Goal: Book appointment/travel/reservation

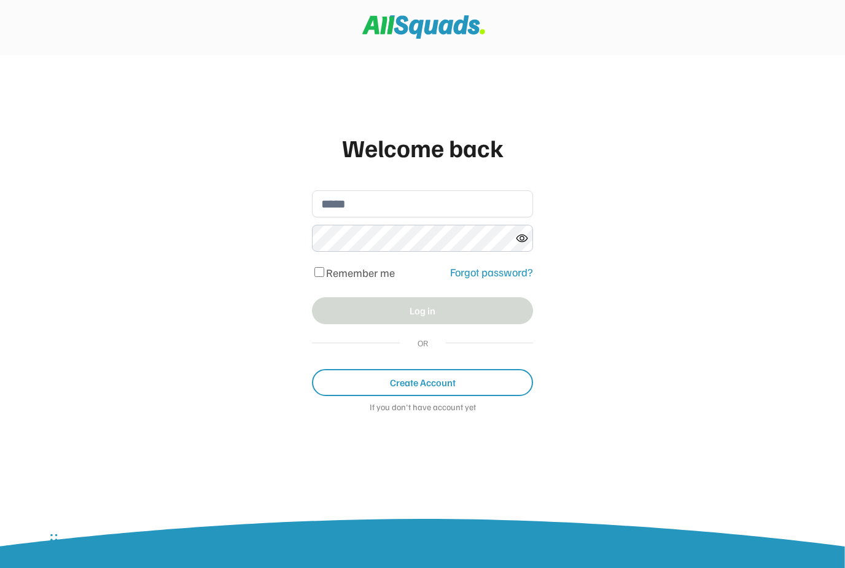
click at [363, 200] on input "email" at bounding box center [422, 203] width 221 height 27
type input "**********"
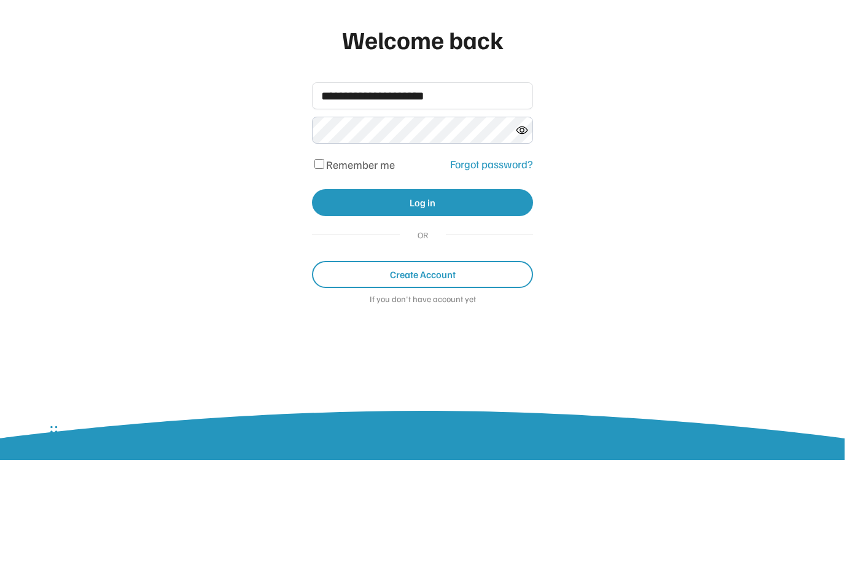
click at [441, 297] on button "Log in" at bounding box center [422, 310] width 221 height 27
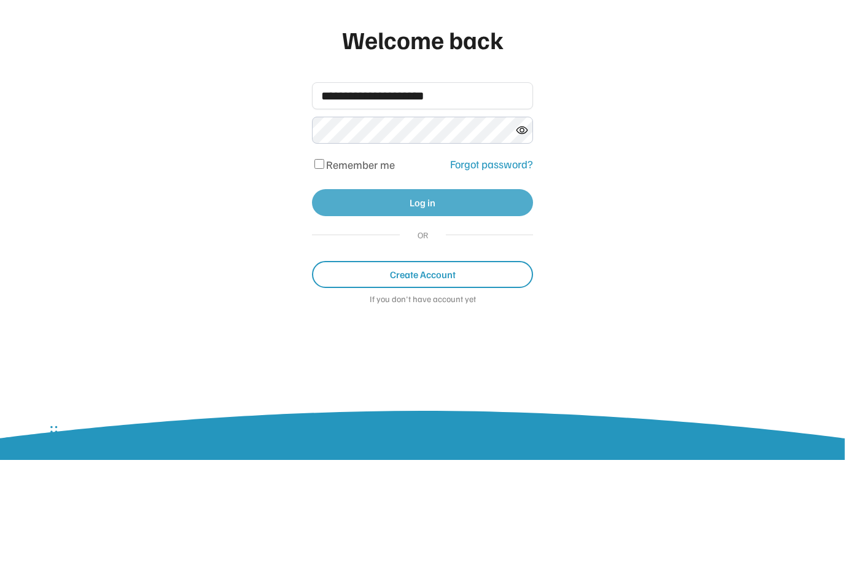
click at [441, 297] on button "Log in" at bounding box center [422, 310] width 221 height 27
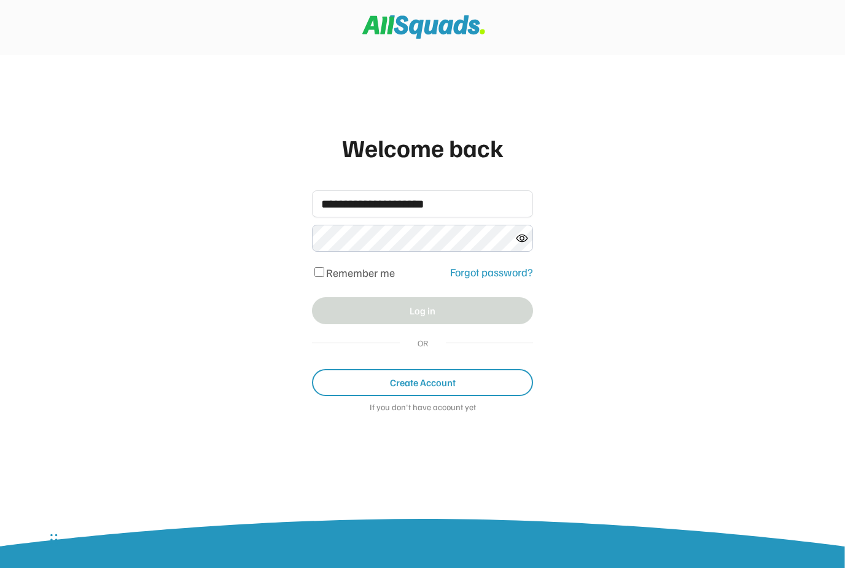
click at [507, 279] on div "Forgot password?" at bounding box center [491, 272] width 83 height 17
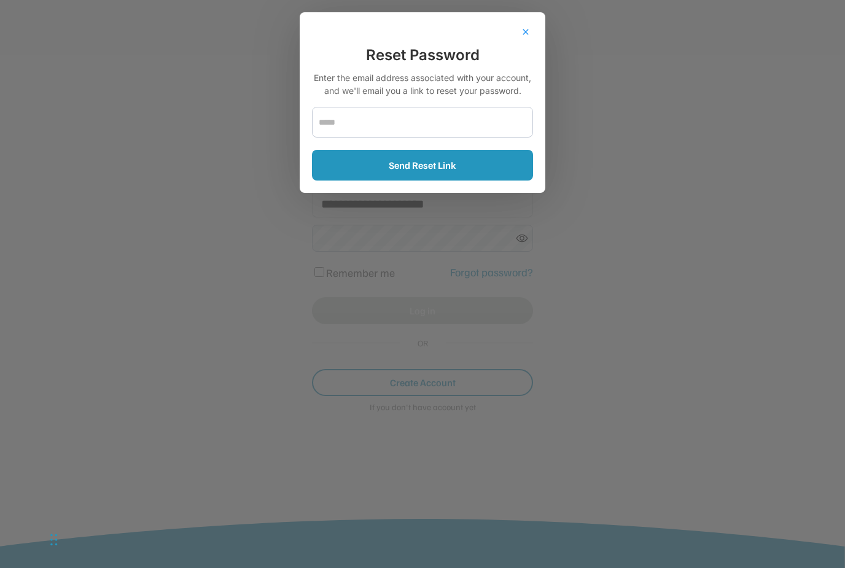
click at [348, 117] on input "email" at bounding box center [422, 122] width 221 height 31
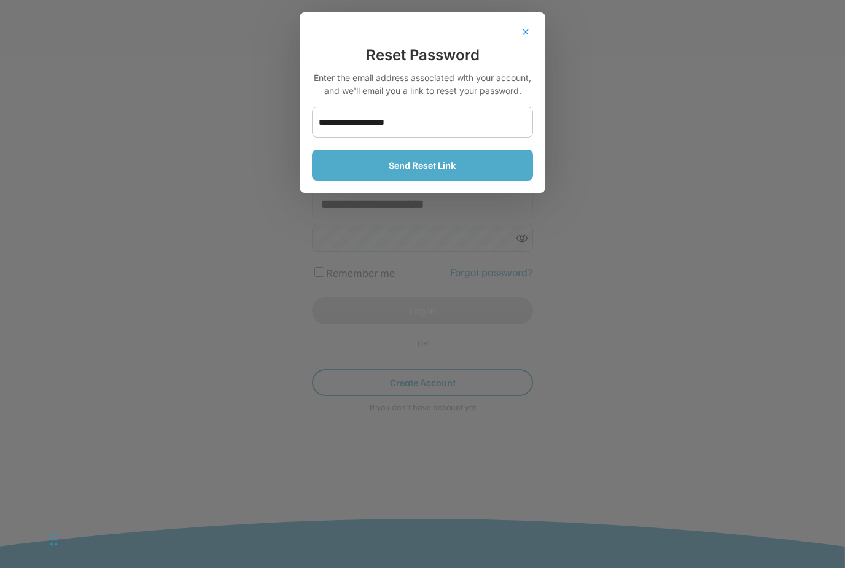
type input "**********"
click at [437, 176] on button "Send Reset Link" at bounding box center [422, 165] width 221 height 31
click at [447, 162] on button "Send Reset Link" at bounding box center [422, 165] width 221 height 31
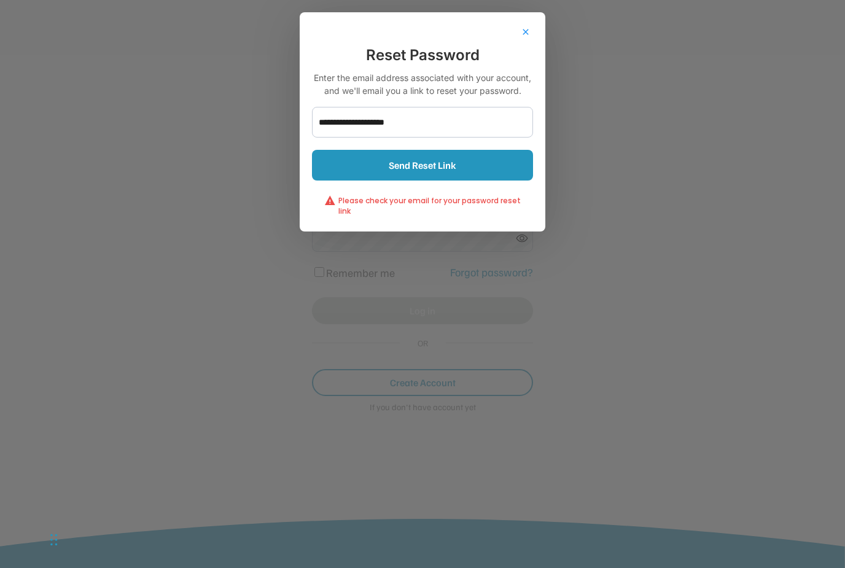
click at [437, 179] on button "Send Reset Link" at bounding box center [422, 165] width 221 height 31
click at [437, 165] on button "Send Reset Link" at bounding box center [422, 165] width 221 height 31
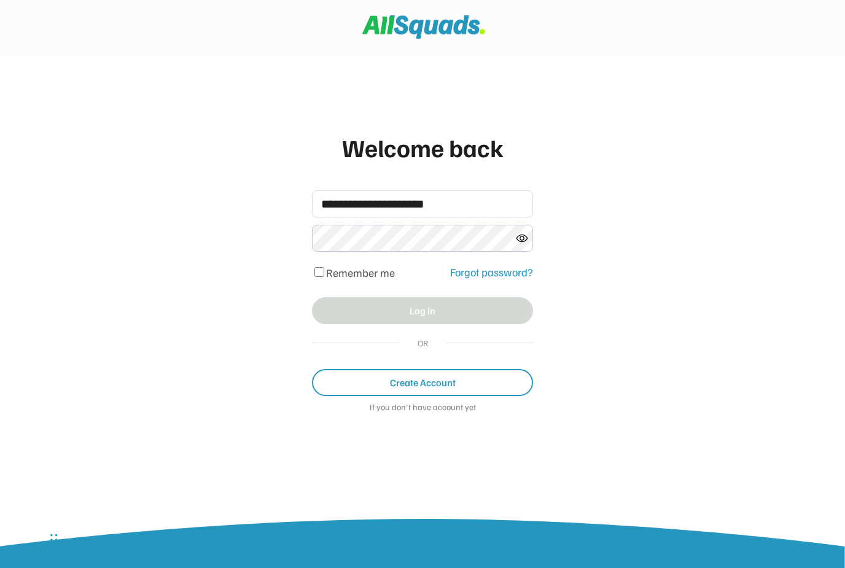
click at [438, 394] on button "Create Account" at bounding box center [422, 382] width 221 height 27
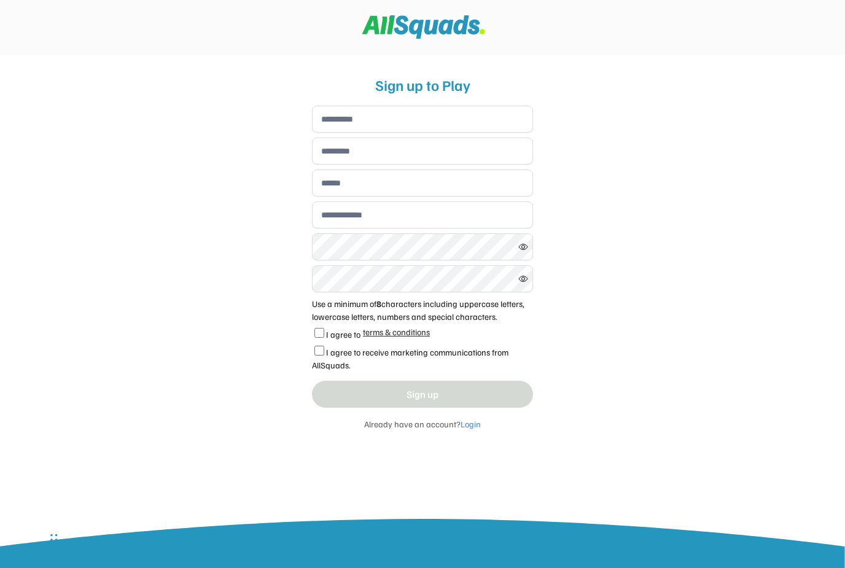
click at [370, 119] on input "input" at bounding box center [422, 119] width 221 height 27
type input "*******"
click at [369, 159] on input "input" at bounding box center [422, 151] width 221 height 27
type input "*******"
click at [358, 183] on input "email" at bounding box center [422, 183] width 221 height 27
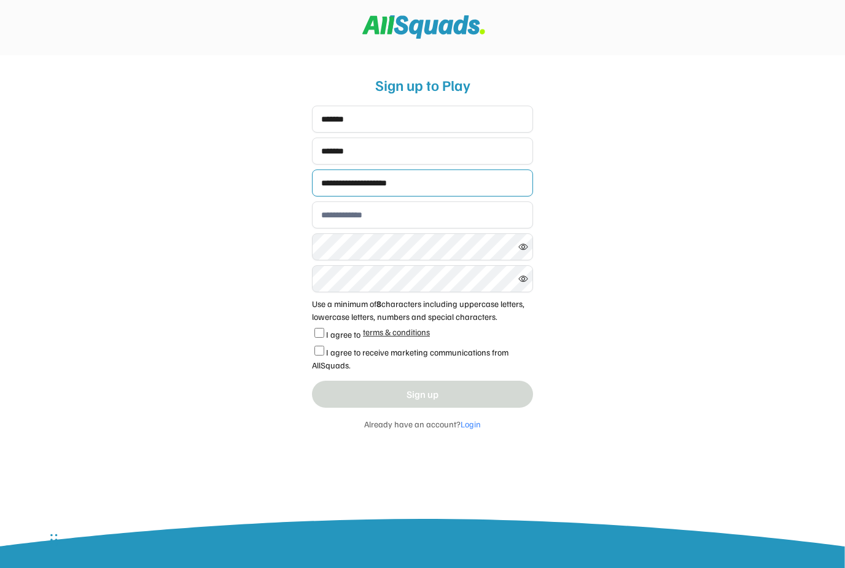
type input "**********"
click at [359, 214] on input "input" at bounding box center [422, 215] width 221 height 27
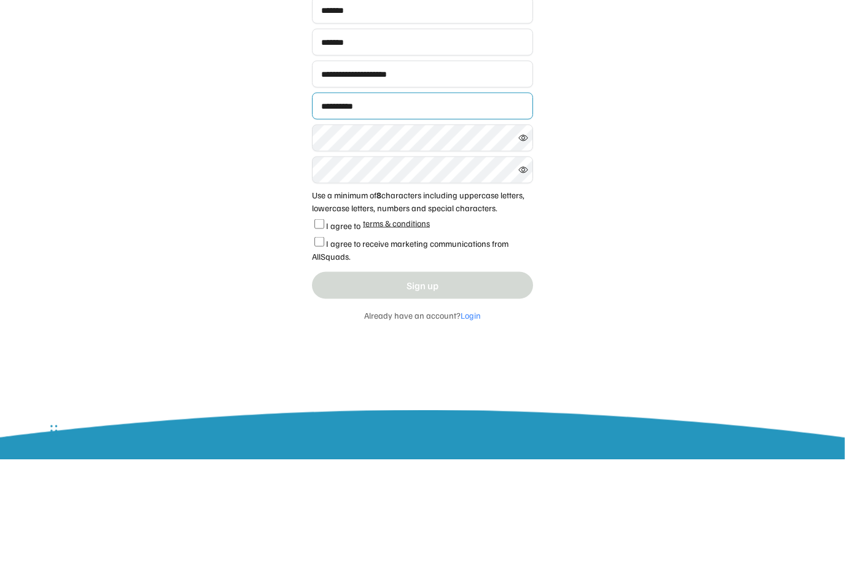
type input "**********"
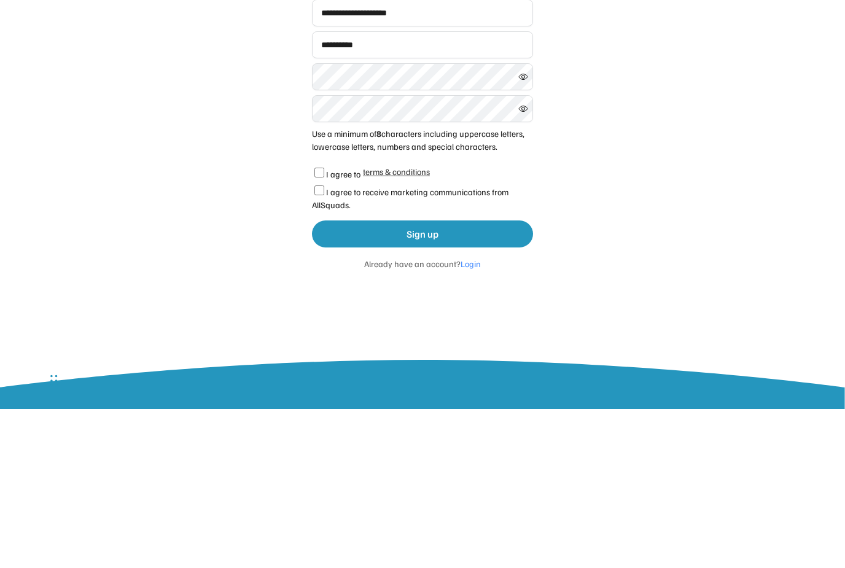
scroll to position [21, 0]
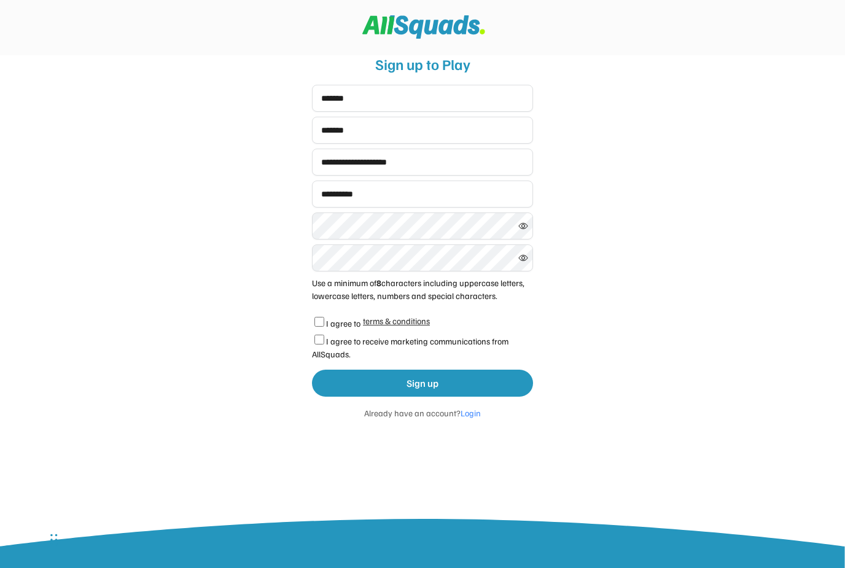
click at [431, 386] on button "Sign up" at bounding box center [422, 383] width 221 height 27
click at [442, 380] on button "Sign up" at bounding box center [422, 383] width 221 height 27
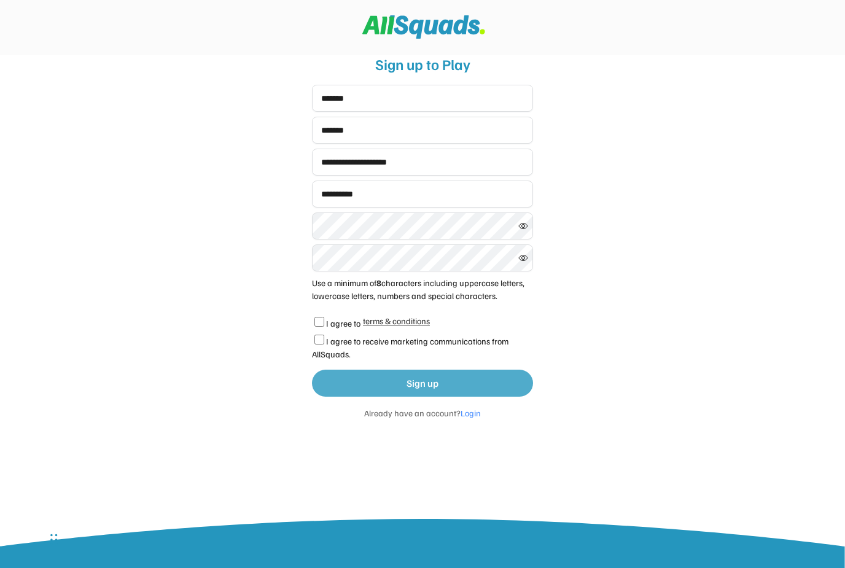
click at [444, 383] on button "Sign up" at bounding box center [422, 383] width 221 height 27
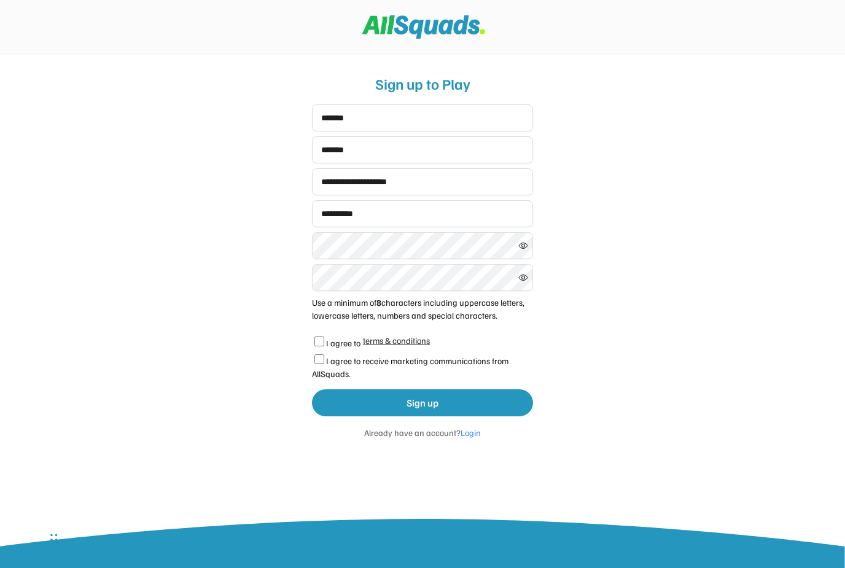
scroll to position [0, 0]
click at [465, 437] on font "Login" at bounding box center [471, 434] width 20 height 10
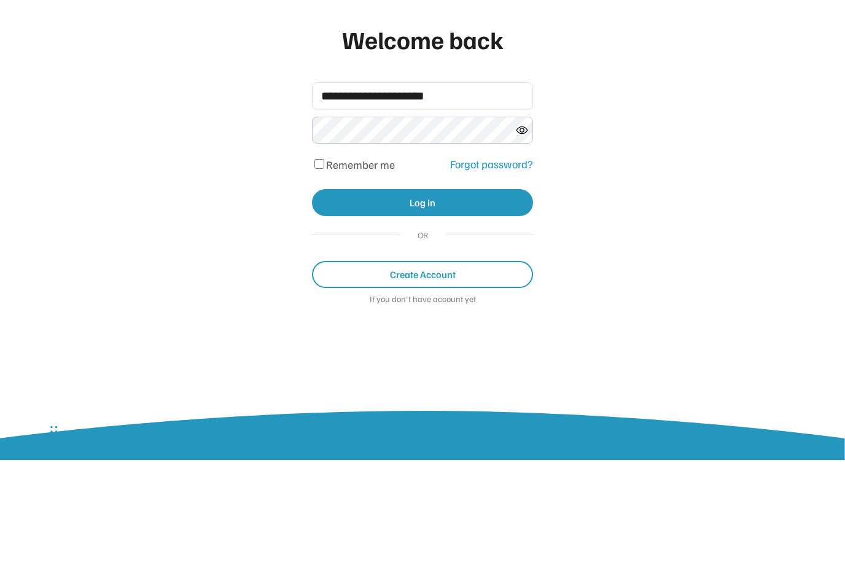
click at [437, 297] on button "Log in" at bounding box center [422, 310] width 221 height 27
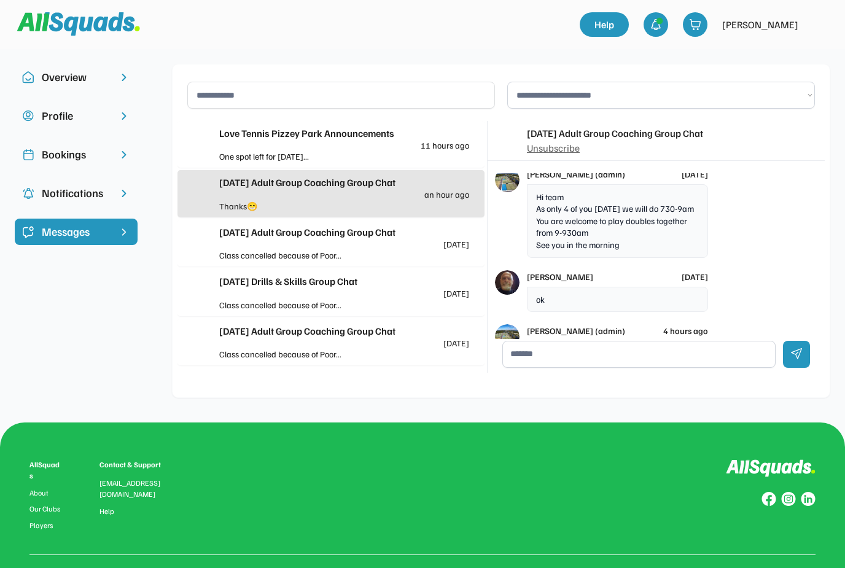
scroll to position [1394, 0]
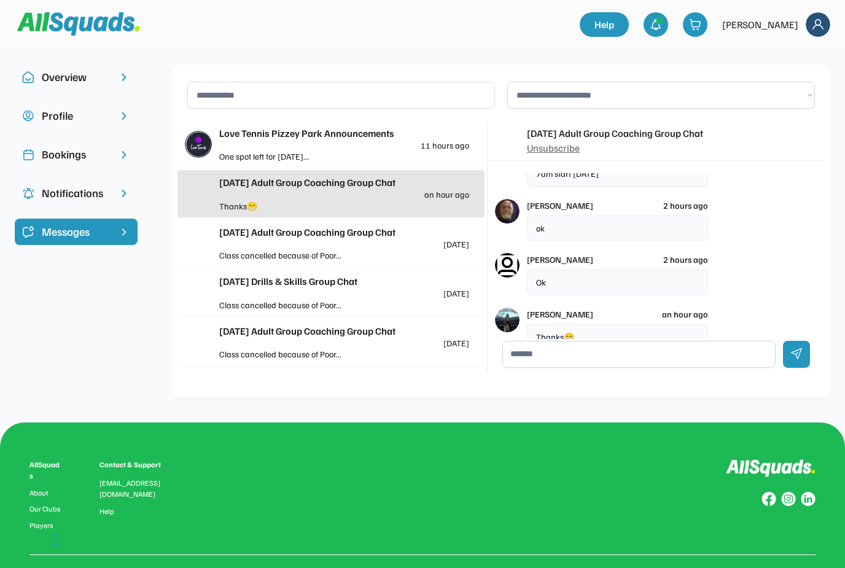
click at [238, 154] on div "One spot left for [DATE]..." at bounding box center [281, 156] width 125 height 13
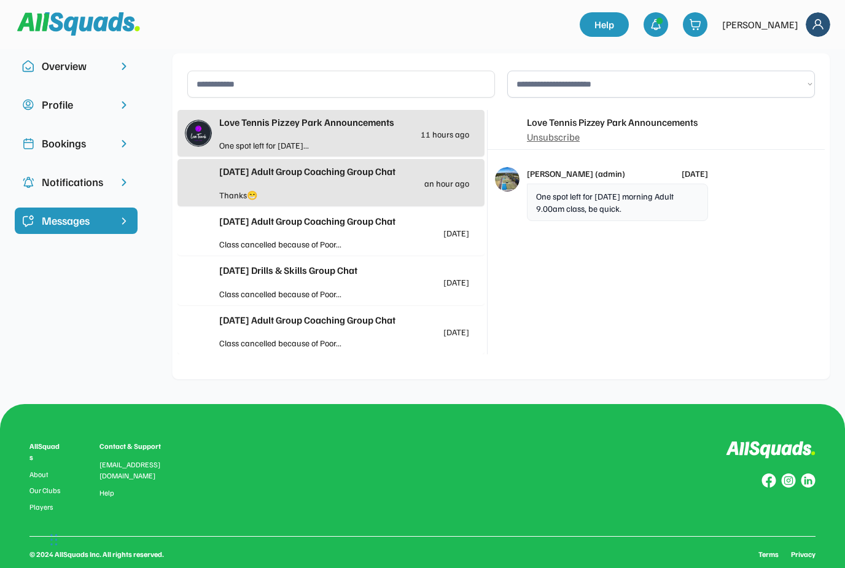
scroll to position [92, 0]
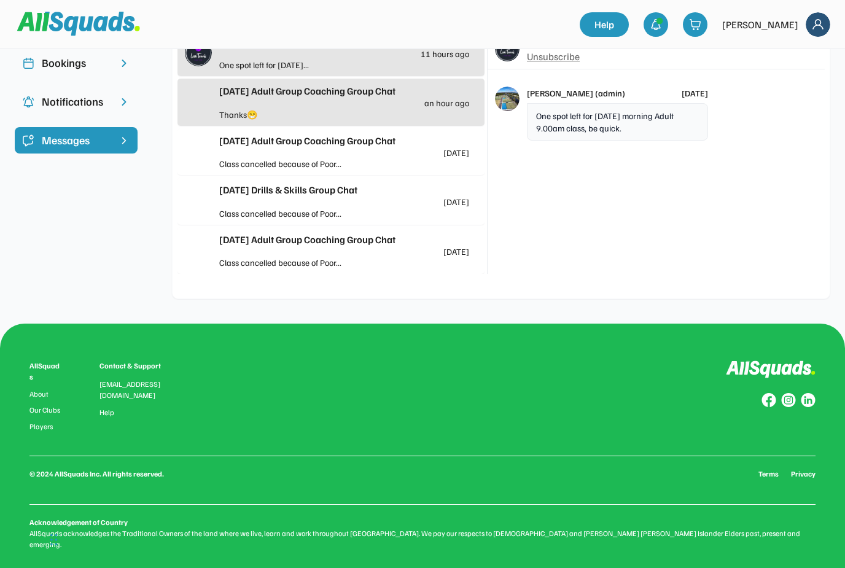
click at [324, 61] on div "One spot left for [DATE]..." at bounding box center [281, 64] width 125 height 13
click at [274, 68] on div "One spot left for [DATE]..." at bounding box center [281, 64] width 125 height 13
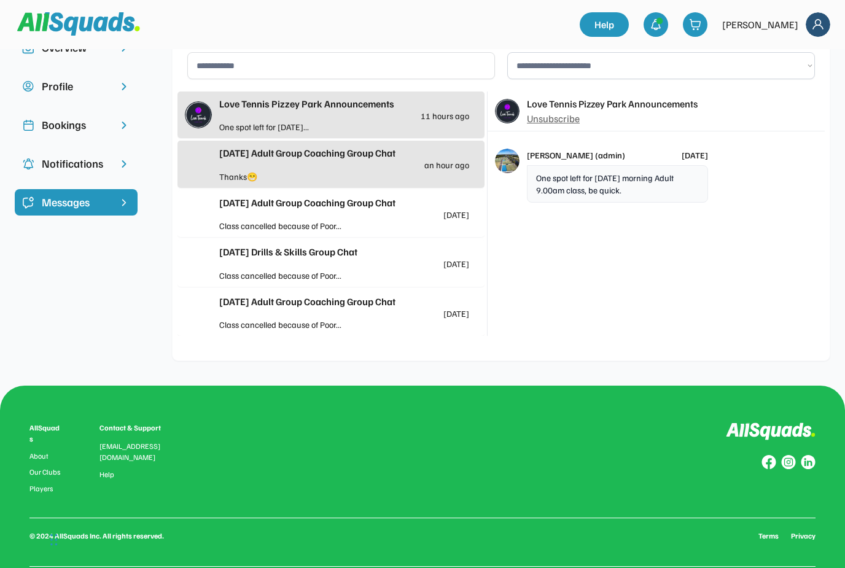
scroll to position [0, 0]
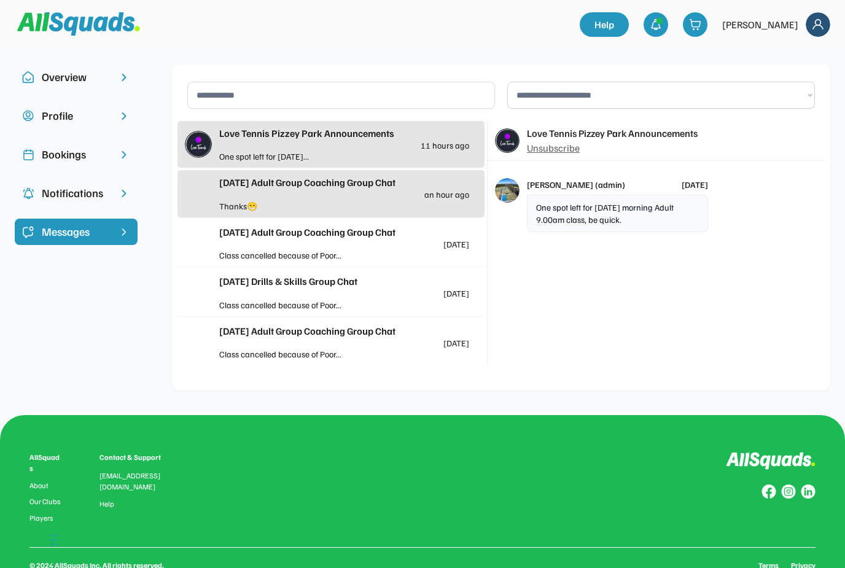
click at [597, 211] on div "One spot left for Tuesday morning Adult 9.00am class, be quick." at bounding box center [617, 213] width 181 height 37
click at [604, 216] on div "One spot left for Tuesday morning Adult 9.00am class, be quick." at bounding box center [617, 213] width 181 height 37
click at [692, 183] on div "5 months ago" at bounding box center [695, 184] width 26 height 13
click at [377, 200] on div at bounding box center [407, 206] width 125 height 13
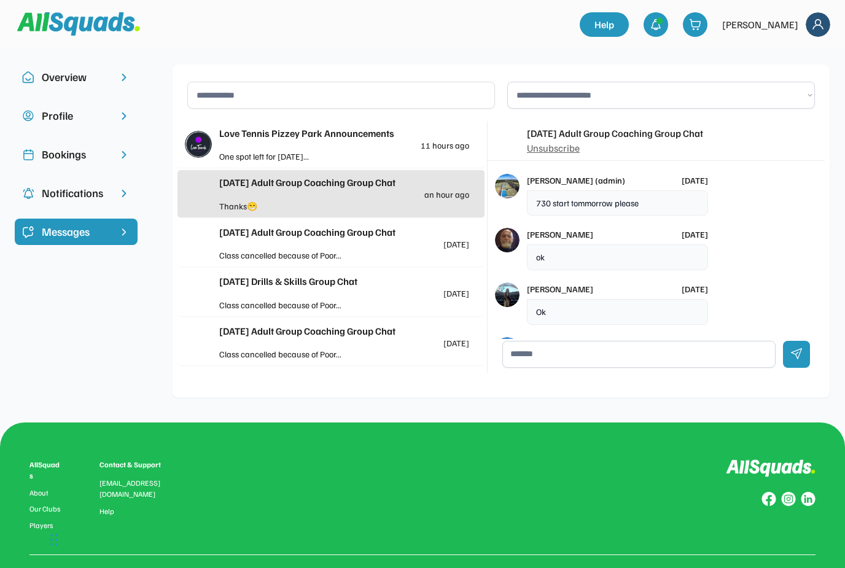
scroll to position [1394, 0]
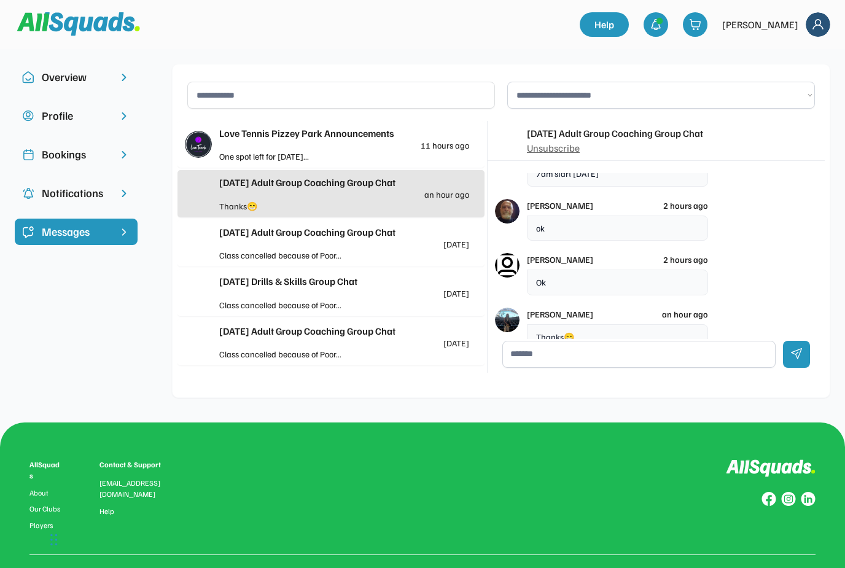
click at [351, 148] on div "Love Tennis Pizzey Park Announcements 11 hours ago" at bounding box center [344, 138] width 250 height 24
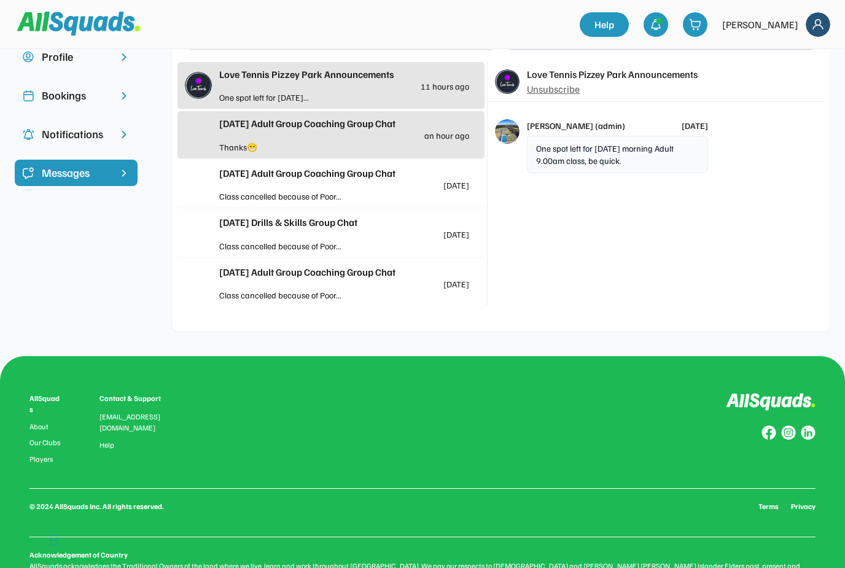
scroll to position [92, 0]
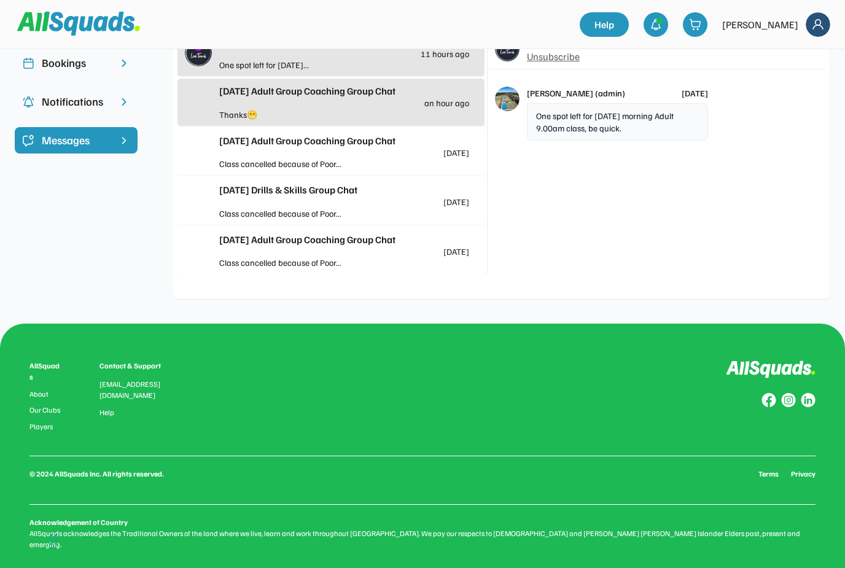
click at [455, 64] on div at bounding box center [407, 64] width 125 height 13
click at [455, 56] on div "11 hours ago" at bounding box center [445, 53] width 49 height 9
click at [402, 67] on div at bounding box center [407, 64] width 125 height 13
click at [533, 202] on div "Love Tennis Pizzey Park Announcements Unsubscribe Paul (admin) 5 months ago One…" at bounding box center [656, 151] width 337 height 245
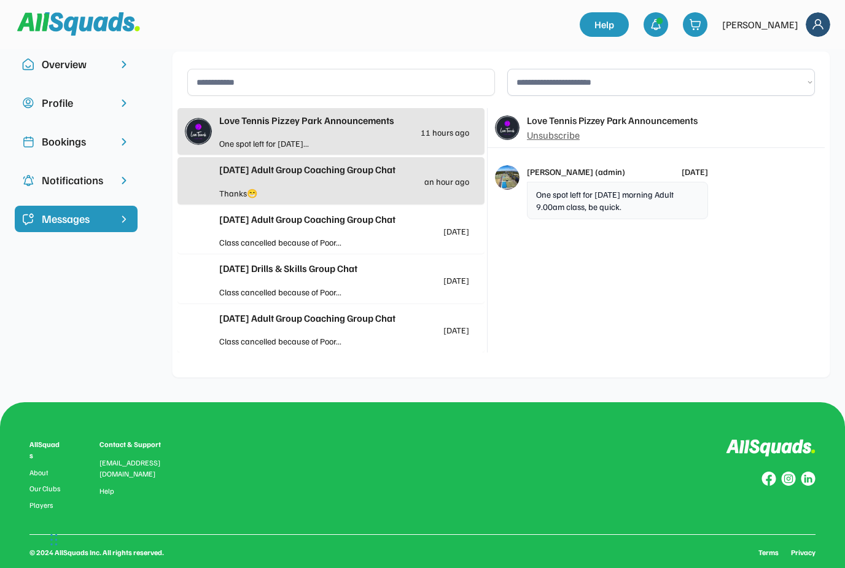
scroll to position [0, 0]
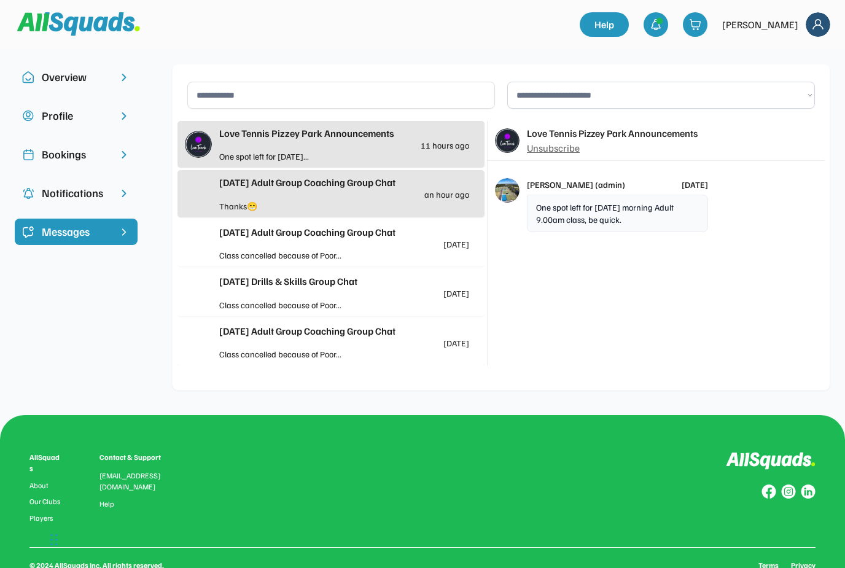
click at [275, 122] on div "Love Tennis Pizzey Park Announcements 11 hours ago One spot left for [DATE]..." at bounding box center [331, 144] width 307 height 47
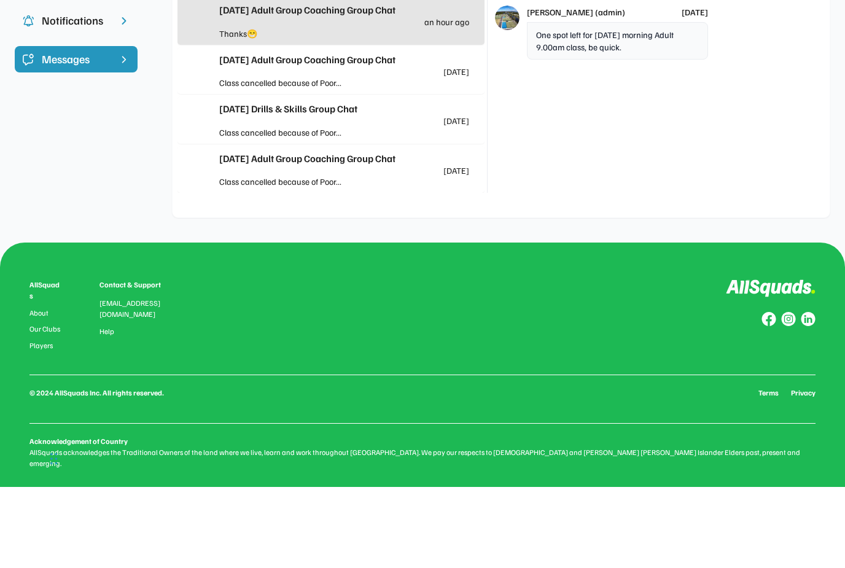
click at [269, 129] on div "Friday Adult Group Coaching Group Chat 2 days ago Class cancelled because of Po…" at bounding box center [331, 151] width 307 height 47
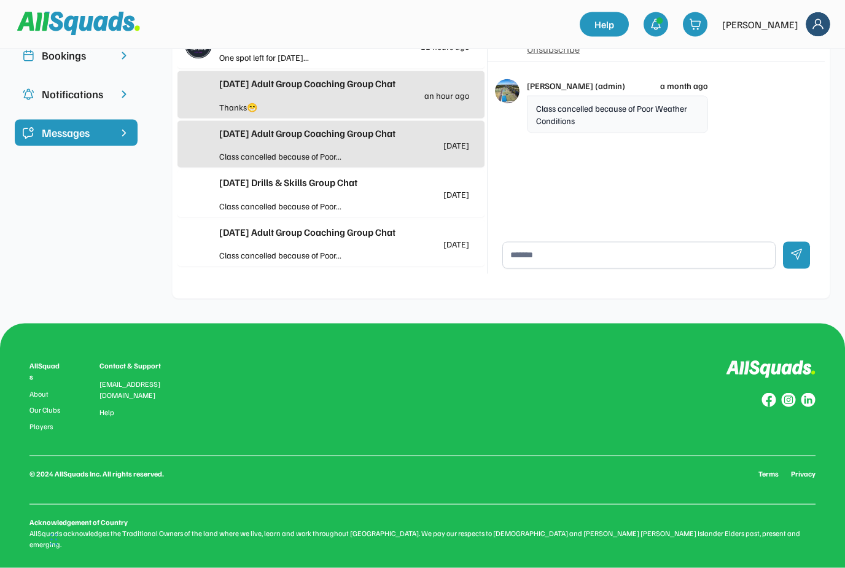
click at [301, 57] on div "One spot left for [DATE]..." at bounding box center [281, 57] width 125 height 13
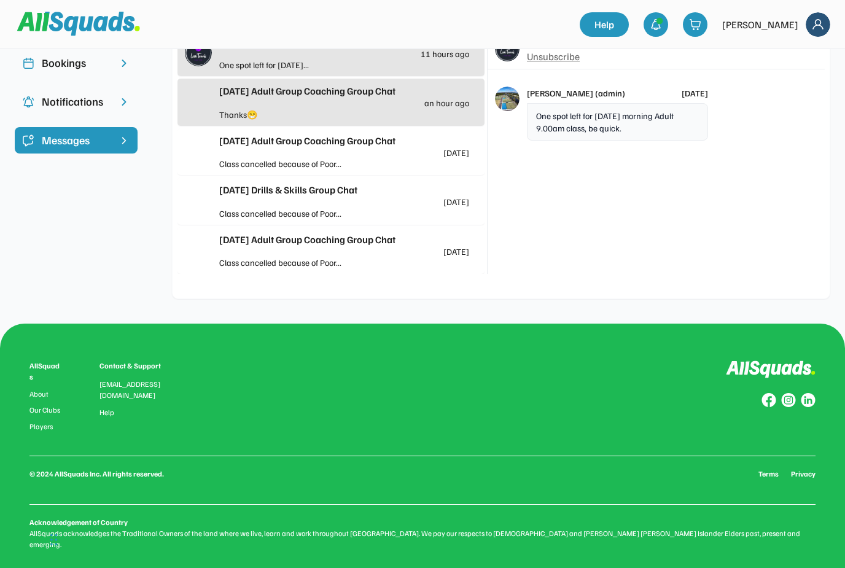
click at [614, 124] on div "One spot left for [DATE] morning Adult 9.00am class, be quick." at bounding box center [617, 121] width 181 height 37
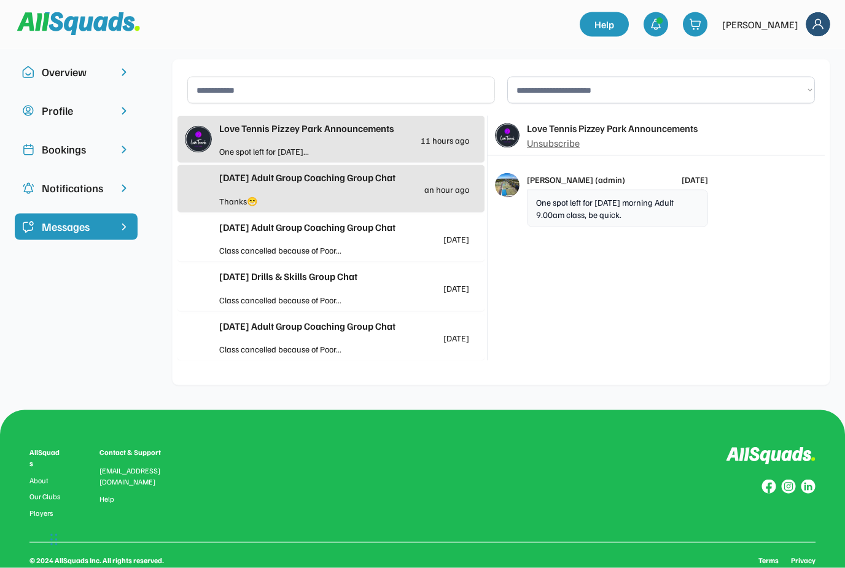
scroll to position [0, 0]
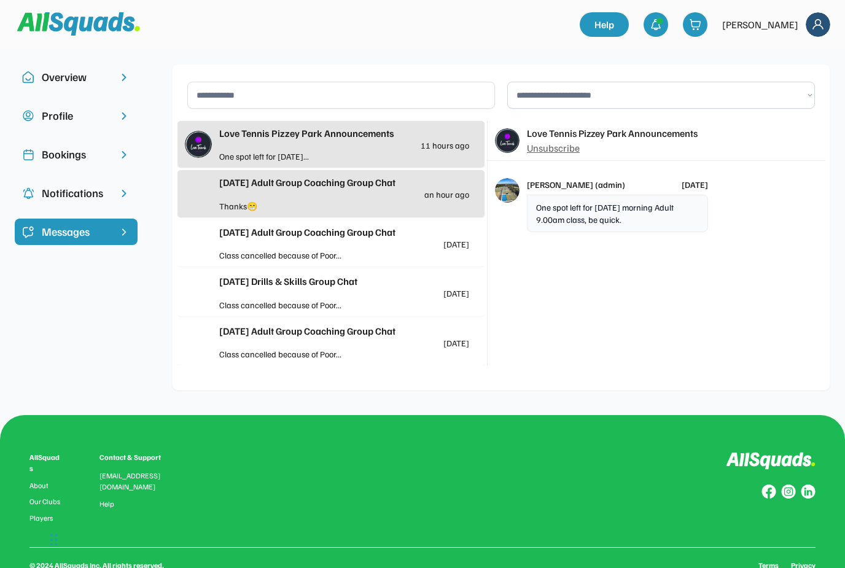
click at [597, 215] on div "One spot left for [DATE] morning Adult 9.00am class, be quick." at bounding box center [617, 213] width 181 height 37
click at [458, 201] on div at bounding box center [407, 206] width 125 height 13
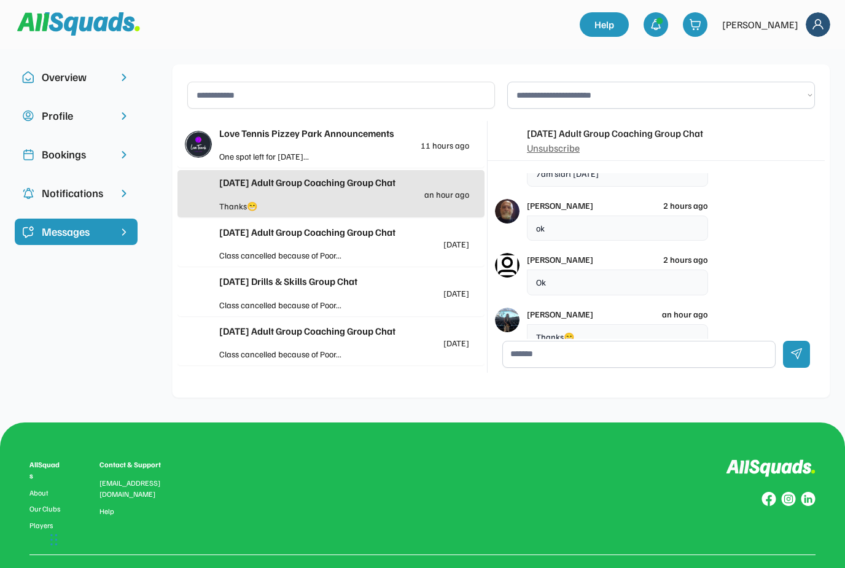
scroll to position [1394, 0]
click at [619, 218] on div "ok" at bounding box center [617, 229] width 181 height 26
click at [695, 253] on div "Yvonne 2 hours ago Ok" at bounding box center [617, 274] width 181 height 42
click at [696, 276] on div "Ok" at bounding box center [617, 283] width 181 height 26
click at [631, 329] on div "Thanks😁" at bounding box center [617, 337] width 181 height 26
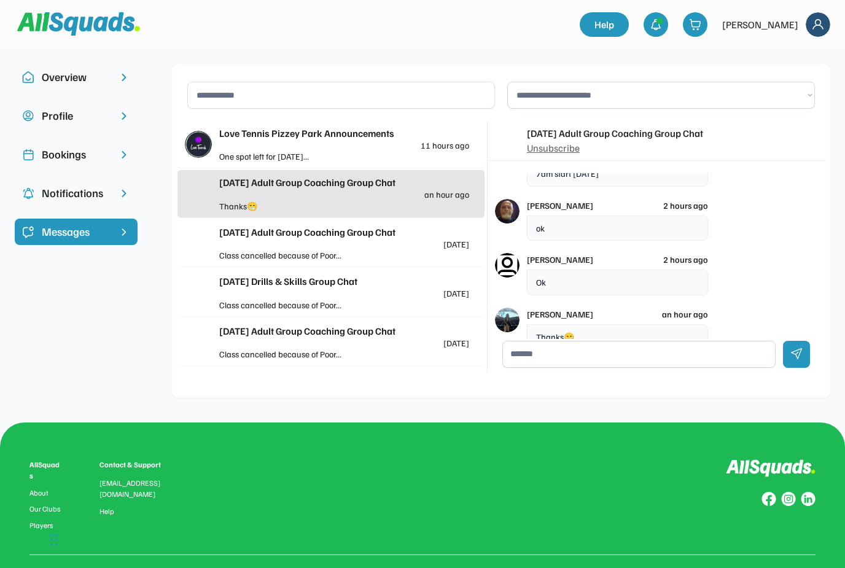
click at [548, 353] on textarea at bounding box center [639, 354] width 273 height 27
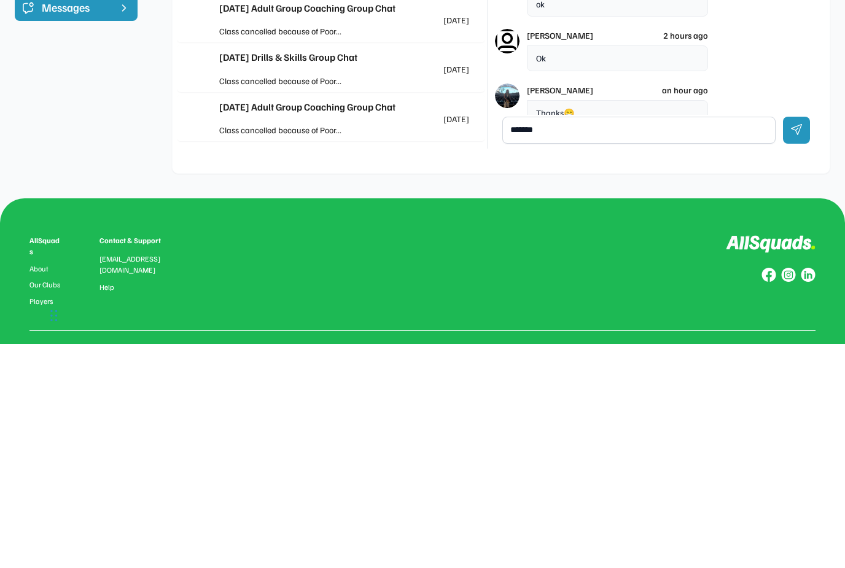
type textarea "******"
click at [801, 341] on div at bounding box center [796, 354] width 27 height 27
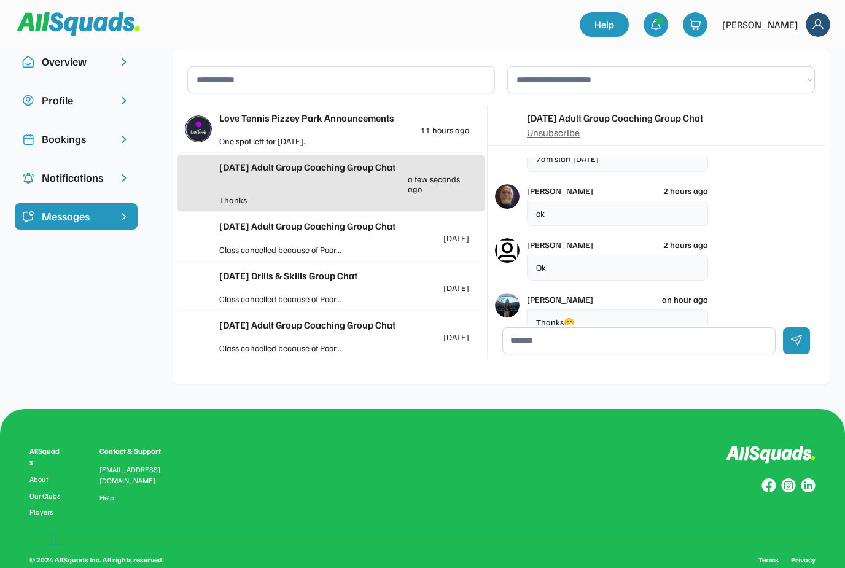
scroll to position [0, 0]
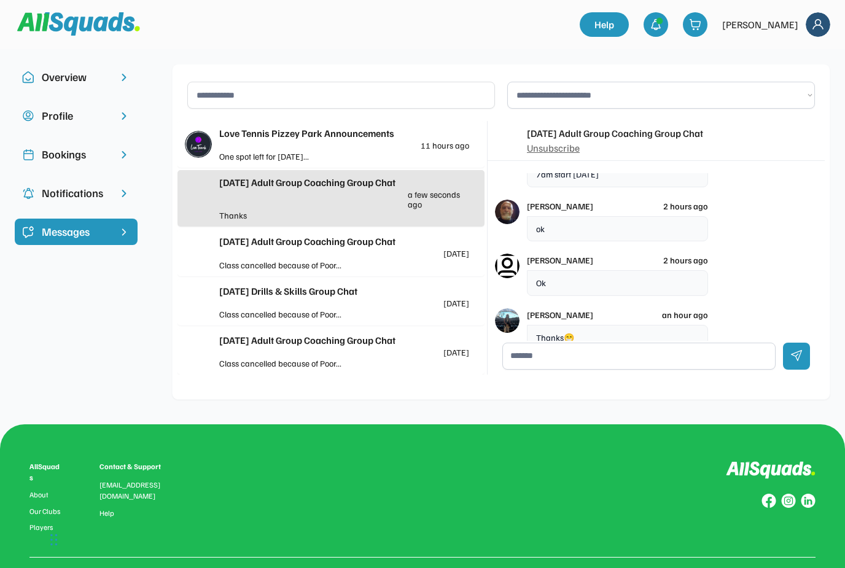
click at [507, 315] on img at bounding box center [507, 320] width 25 height 25
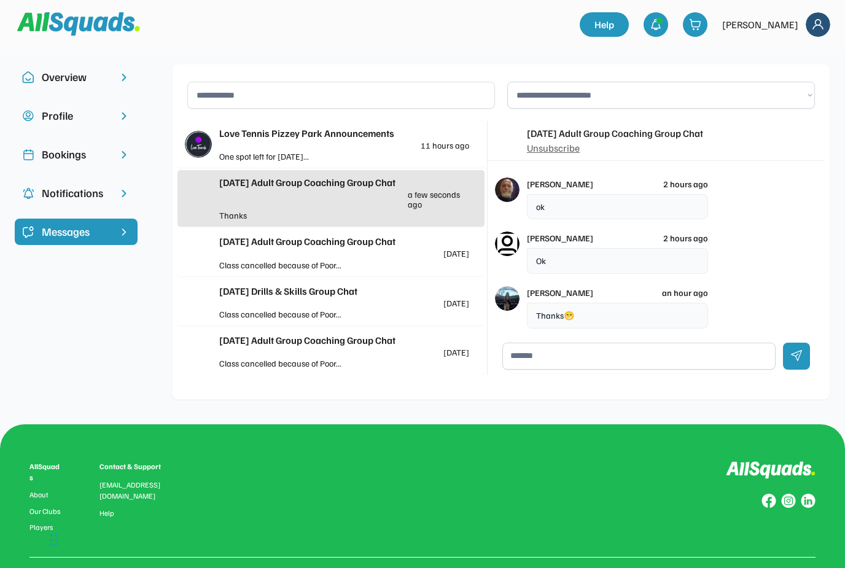
scroll to position [1447, 0]
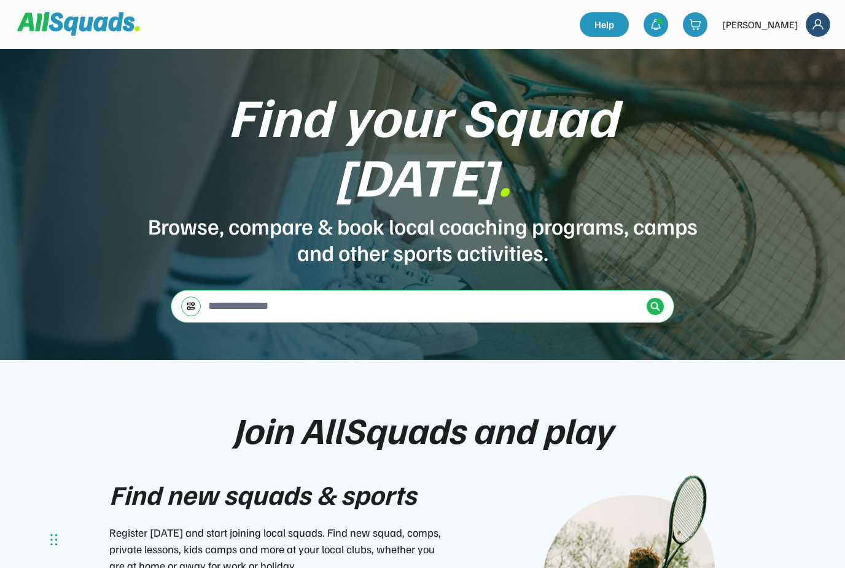
click at [207, 294] on input "input" at bounding box center [424, 306] width 436 height 25
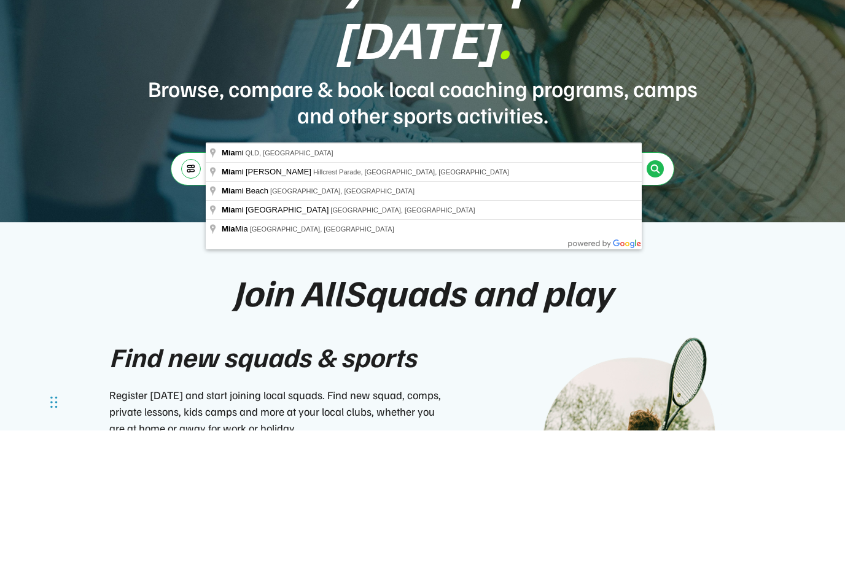
scroll to position [138, 0]
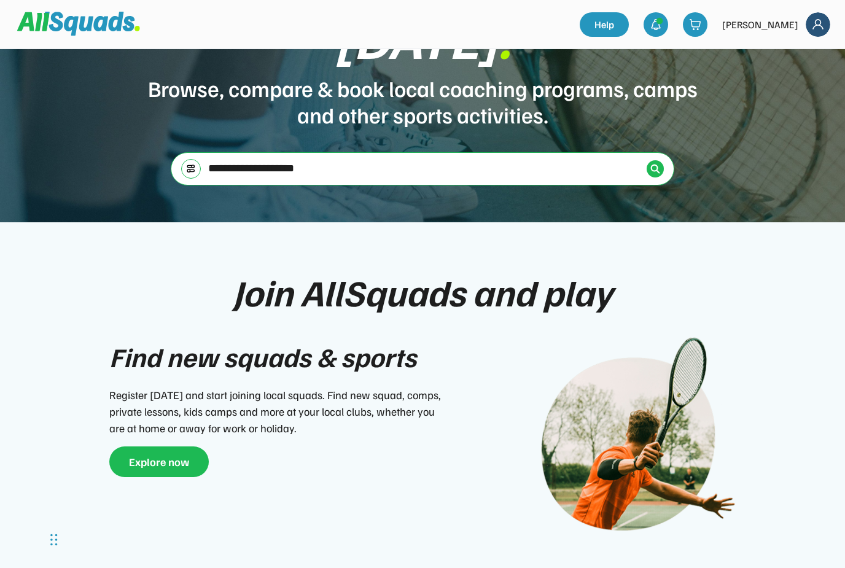
type input "**********"
click at [659, 164] on img at bounding box center [656, 169] width 10 height 10
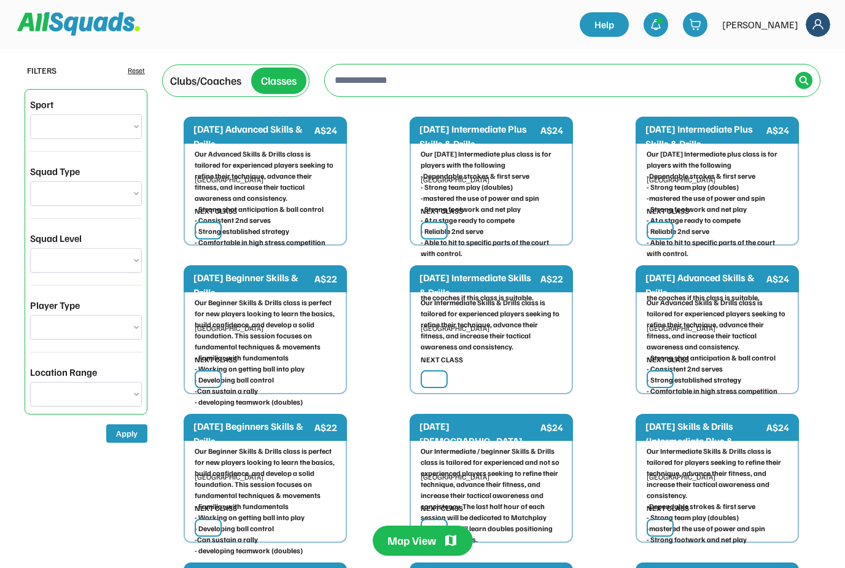
type input "**********"
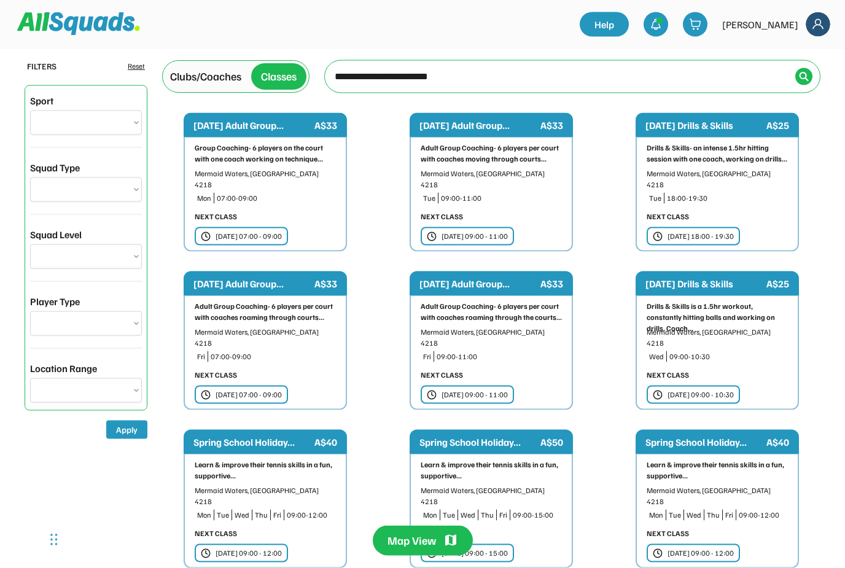
scroll to position [5, 0]
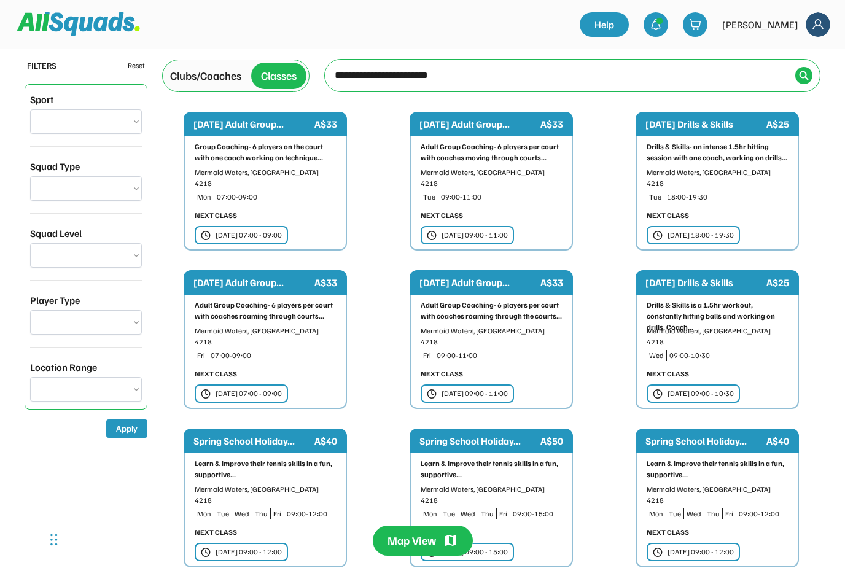
click at [208, 70] on div "Clubs/Coaches" at bounding box center [205, 76] width 71 height 17
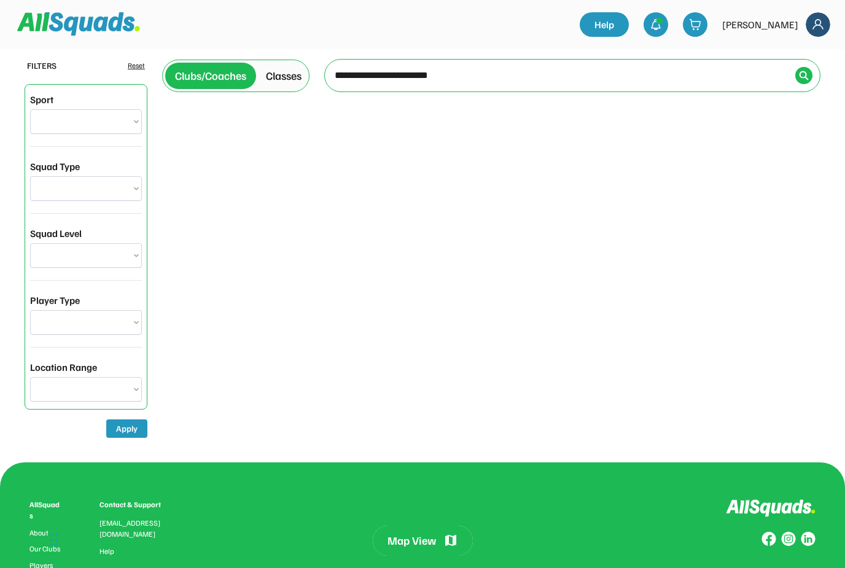
click at [218, 76] on div "Clubs/Coaches" at bounding box center [210, 76] width 71 height 17
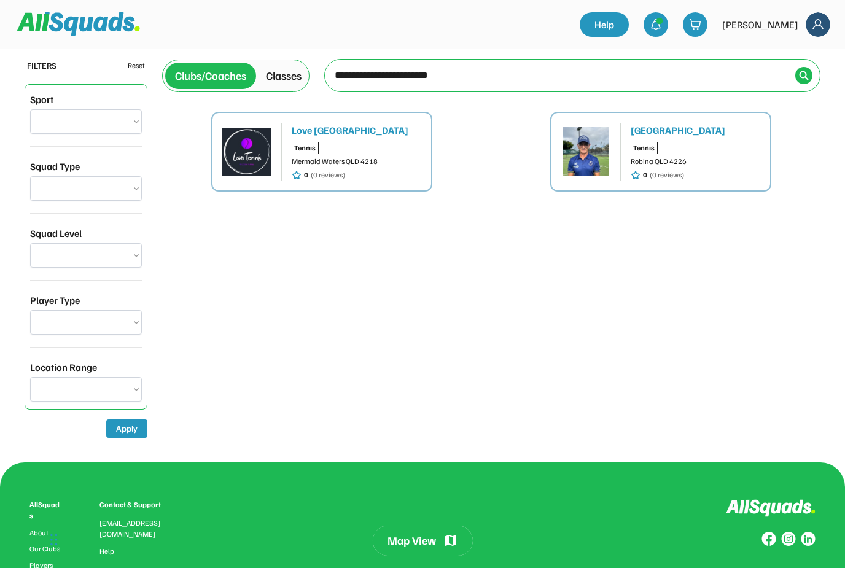
click at [265, 162] on img at bounding box center [246, 151] width 49 height 49
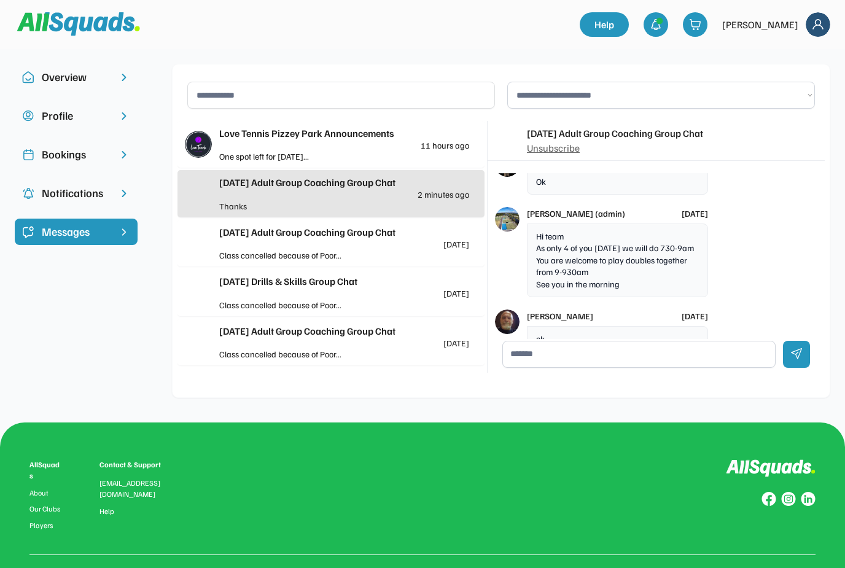
scroll to position [1448, 0]
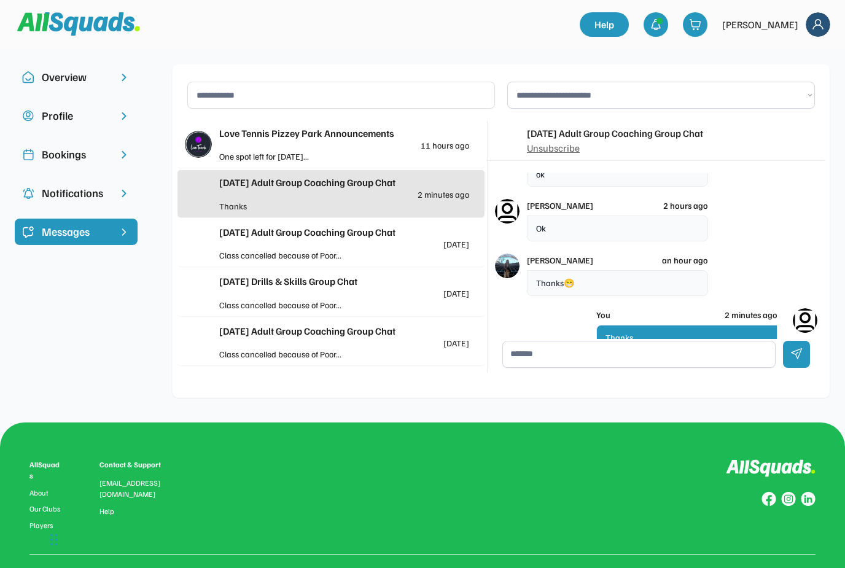
click at [241, 154] on div "One spot left for [DATE]..." at bounding box center [281, 156] width 125 height 13
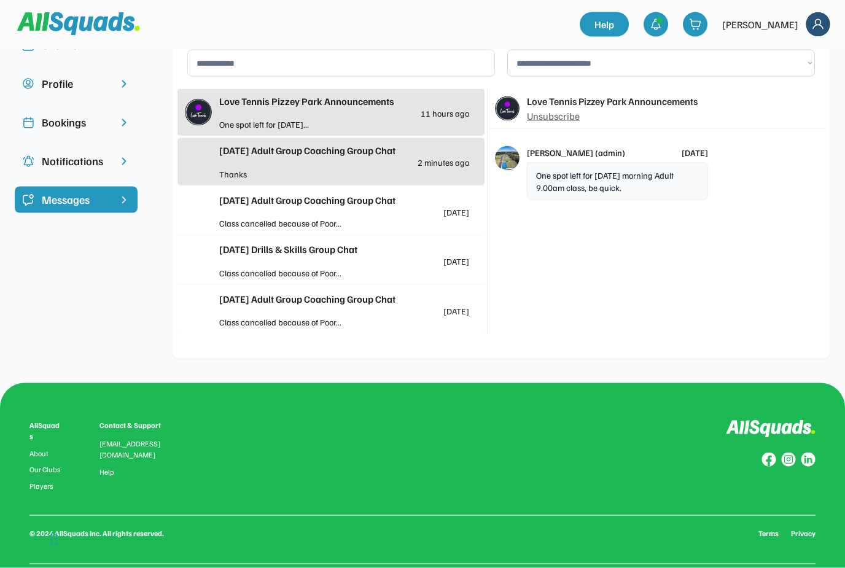
scroll to position [0, 0]
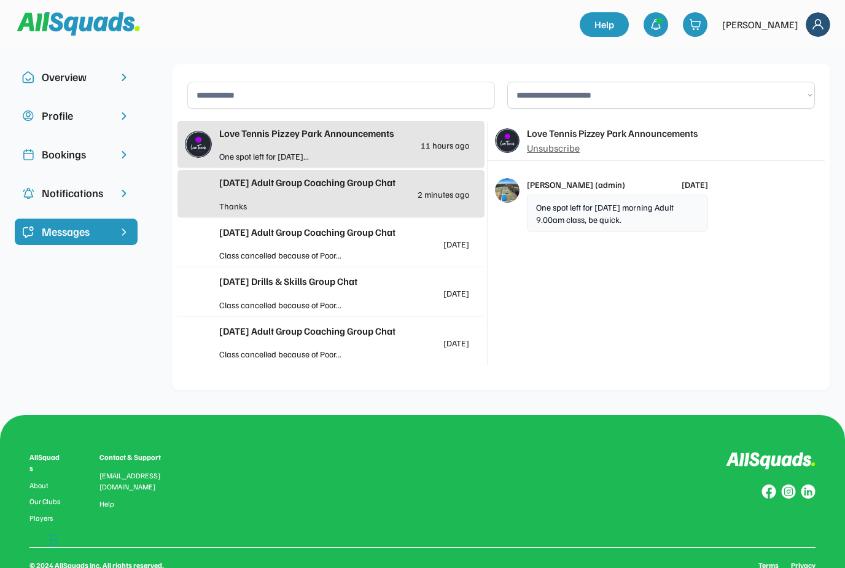
click at [234, 149] on div "Love Tennis Pizzey Park Announcements 11 hours ago" at bounding box center [344, 138] width 250 height 24
click at [337, 152] on div "One spot left for [DATE]..." at bounding box center [281, 156] width 125 height 13
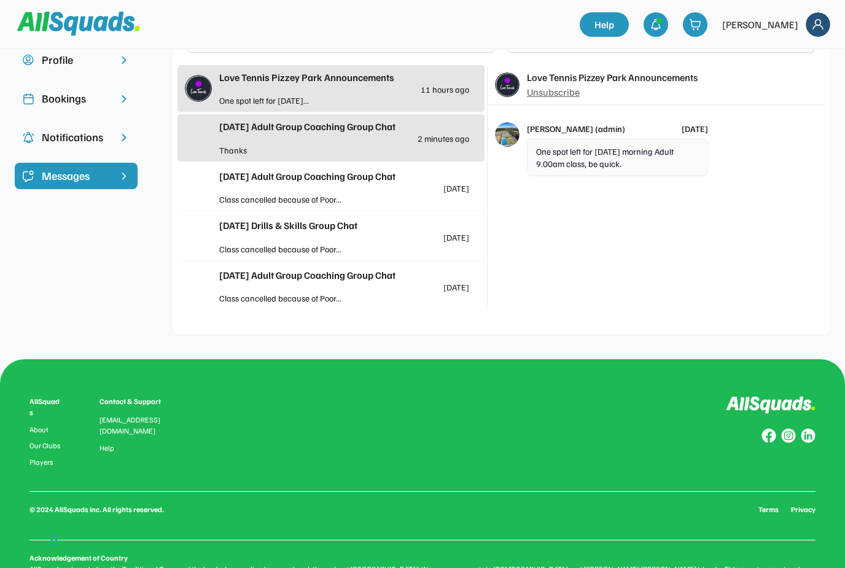
scroll to position [92, 0]
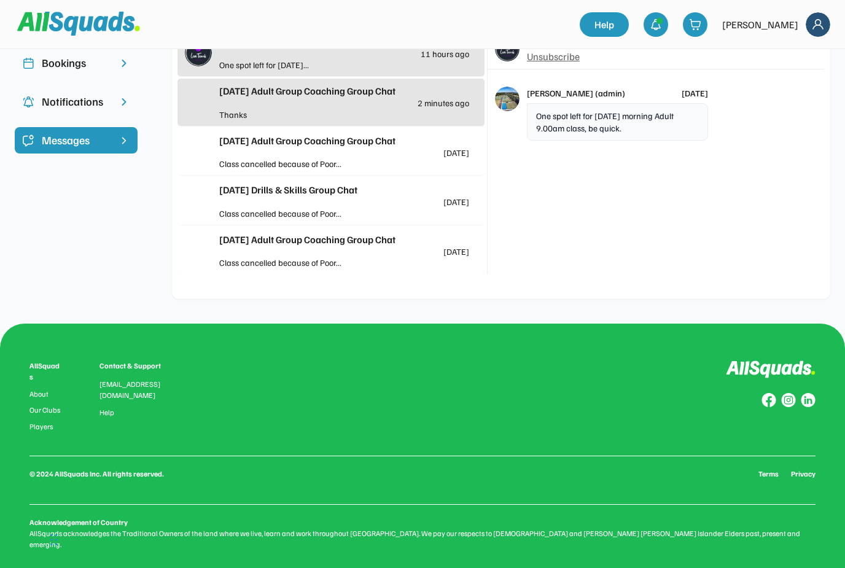
click at [581, 136] on div "One spot left for [DATE] morning Adult 9.00am class, be quick." at bounding box center [617, 121] width 181 height 37
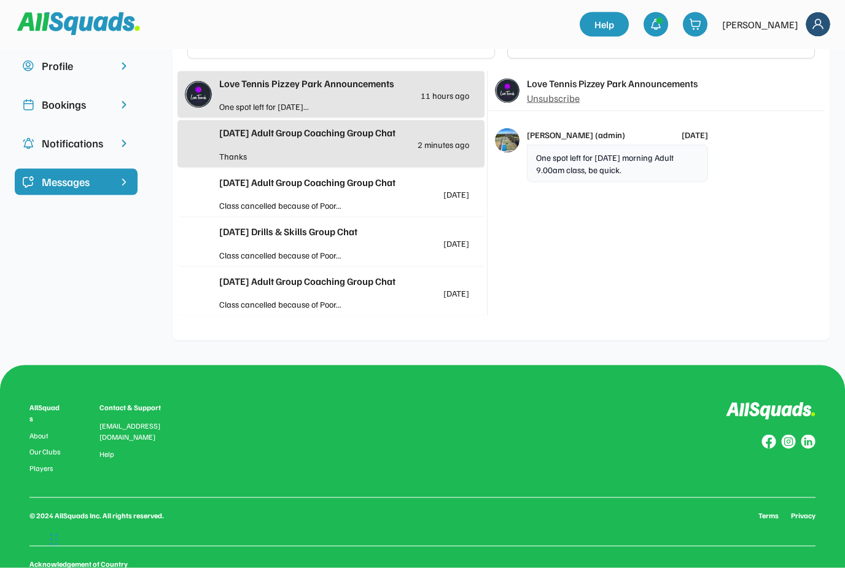
scroll to position [0, 0]
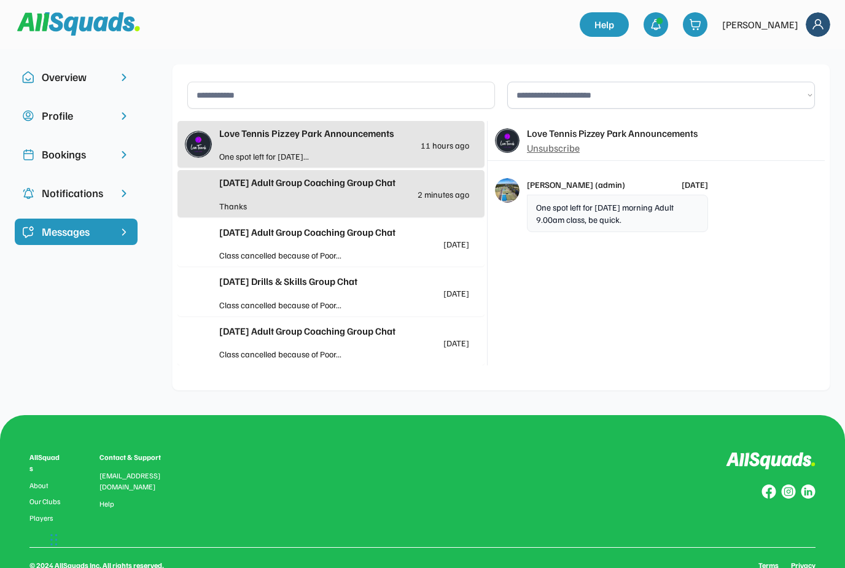
click at [359, 157] on div at bounding box center [407, 156] width 125 height 13
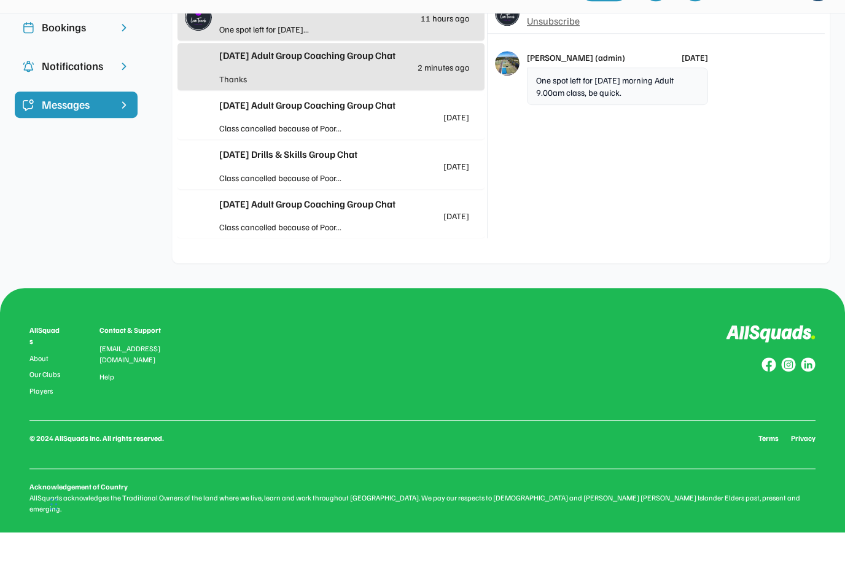
click at [312, 155] on div "[DATE] Adult Group Coaching Group Chat [DATE]" at bounding box center [344, 145] width 250 height 24
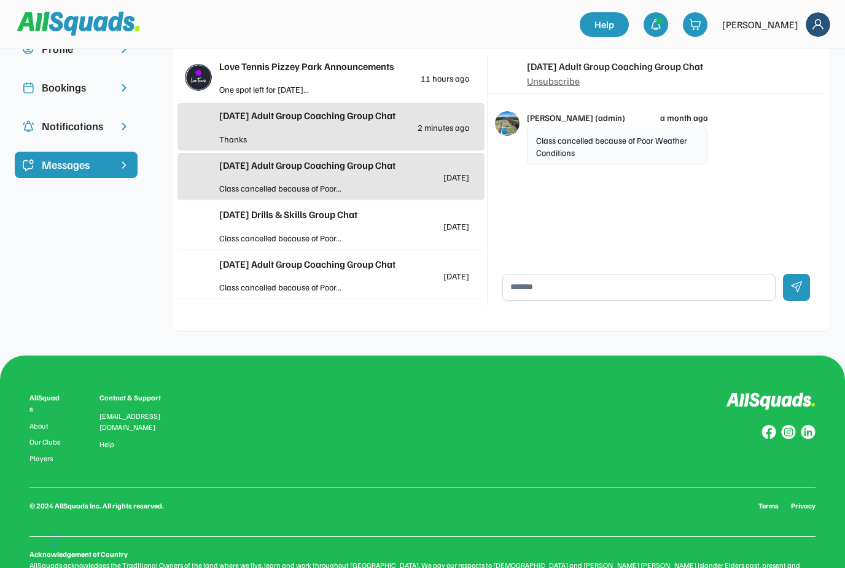
scroll to position [61, 0]
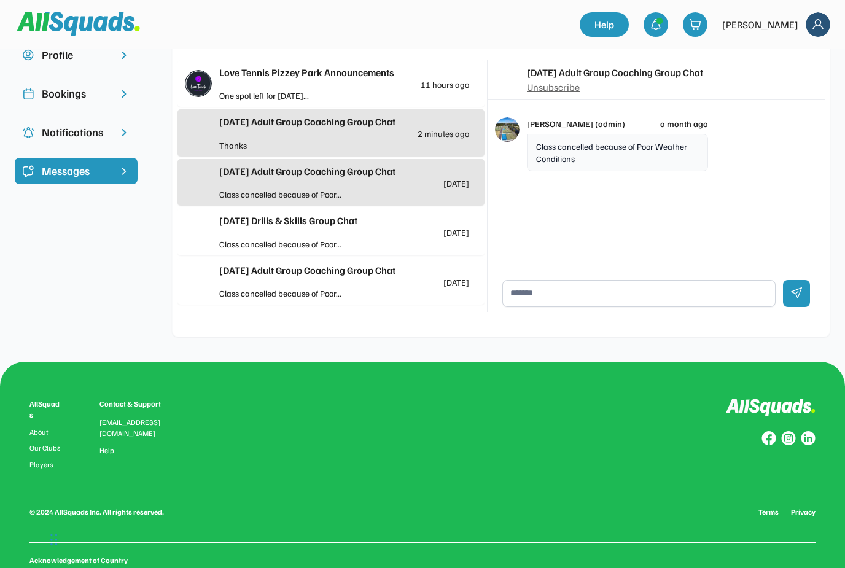
click at [345, 194] on div at bounding box center [407, 194] width 125 height 13
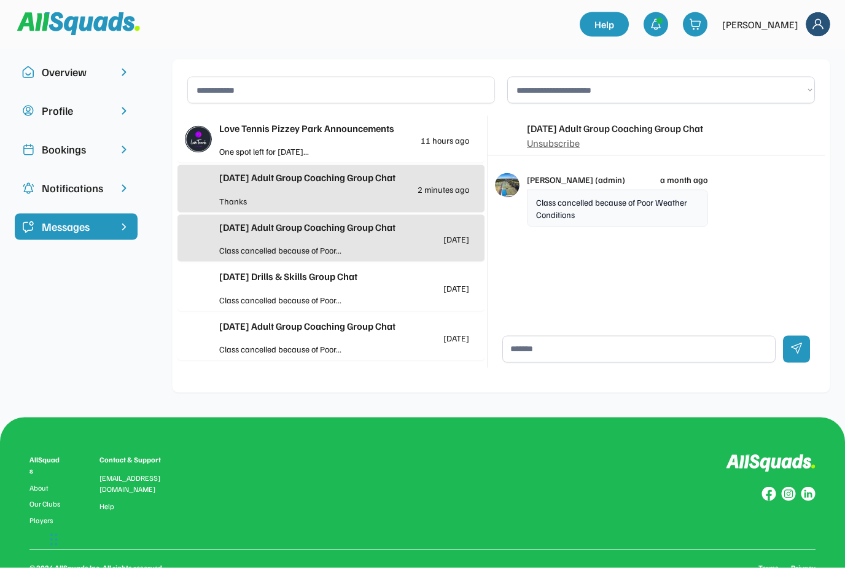
scroll to position [0, 0]
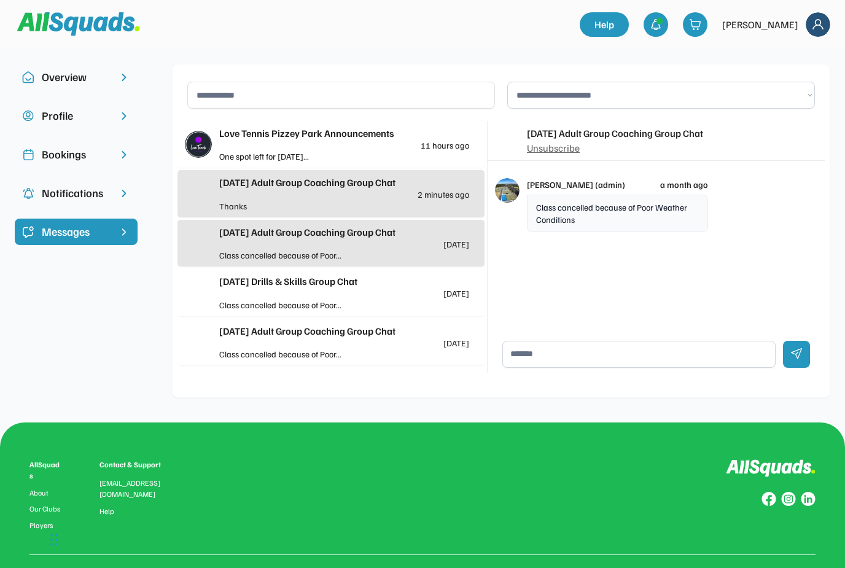
click at [316, 147] on div "Love Tennis Pizzey Park Announcements 11 hours ago" at bounding box center [344, 138] width 250 height 24
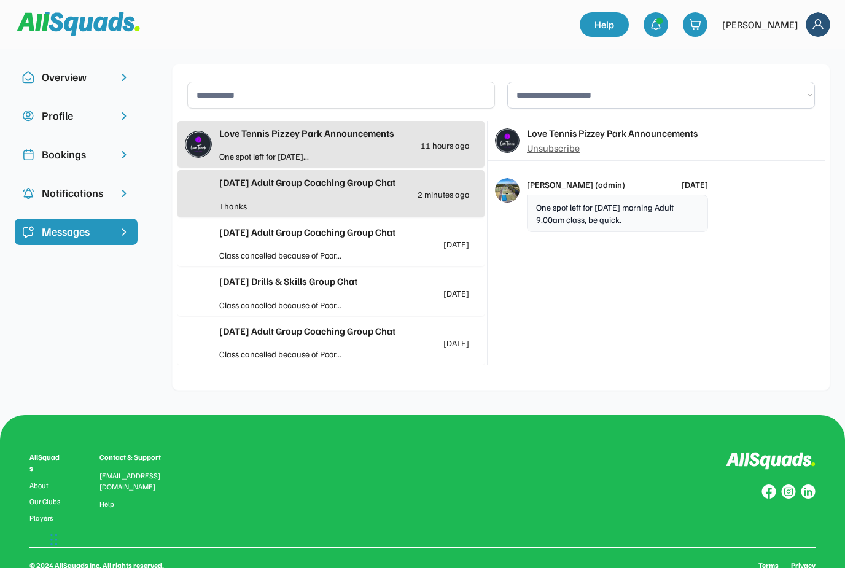
click at [203, 146] on img at bounding box center [198, 144] width 27 height 27
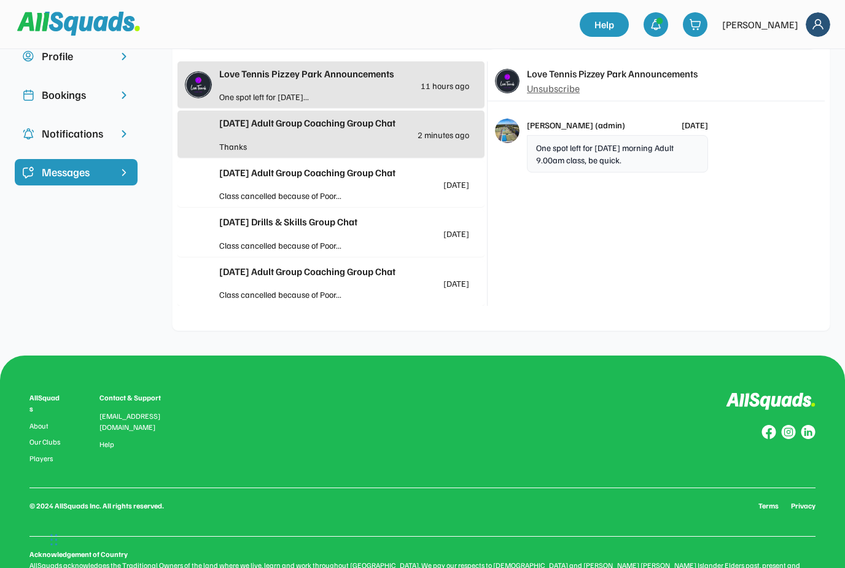
scroll to position [92, 0]
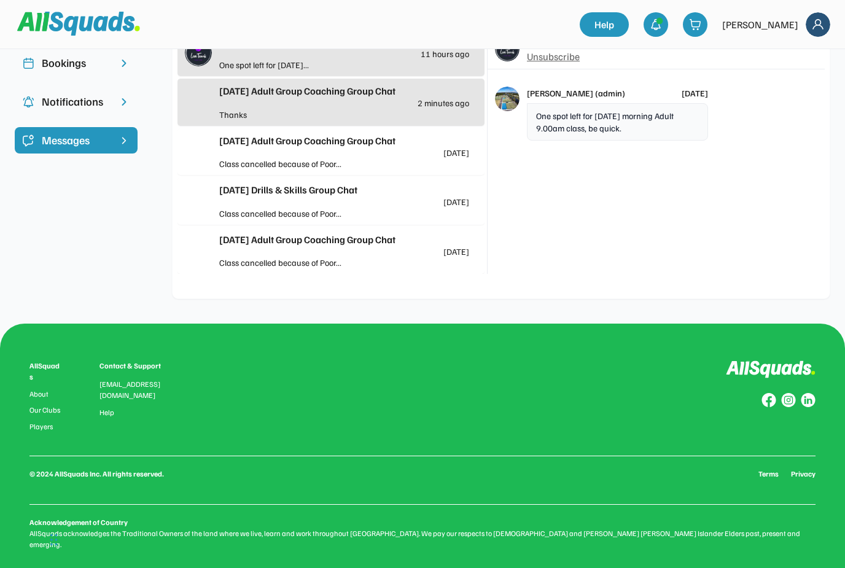
click at [664, 20] on icon at bounding box center [659, 20] width 7 height 7
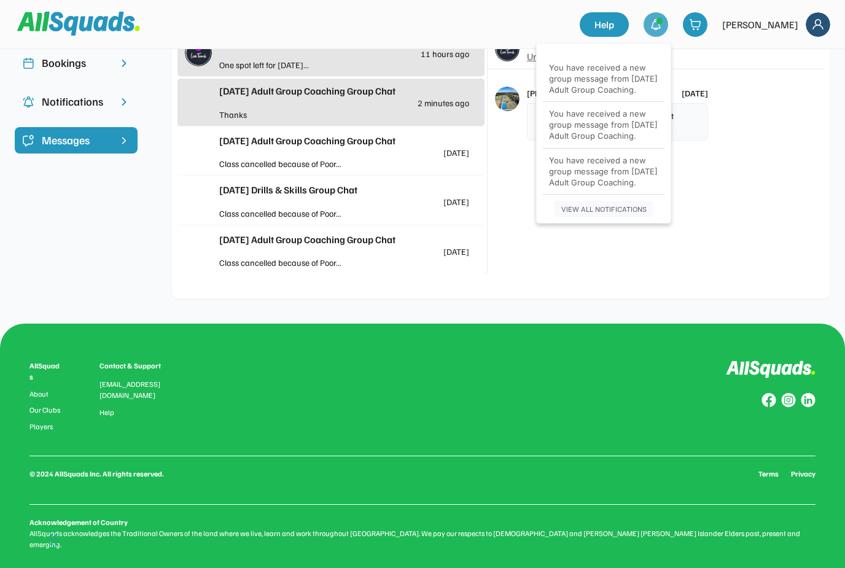
click at [735, 194] on div "Love Tennis Pizzey Park Announcements Unsubscribe Paul (admin) 5 months ago One…" at bounding box center [656, 151] width 337 height 245
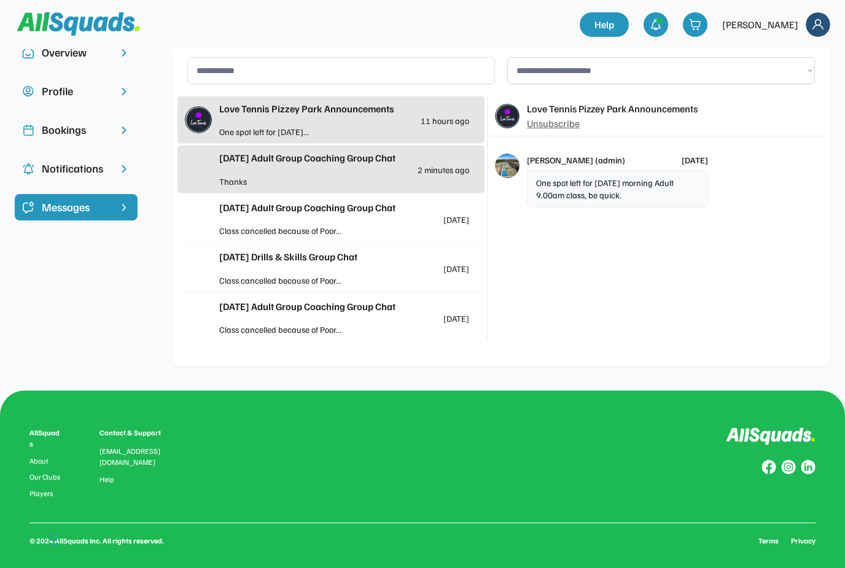
scroll to position [0, 0]
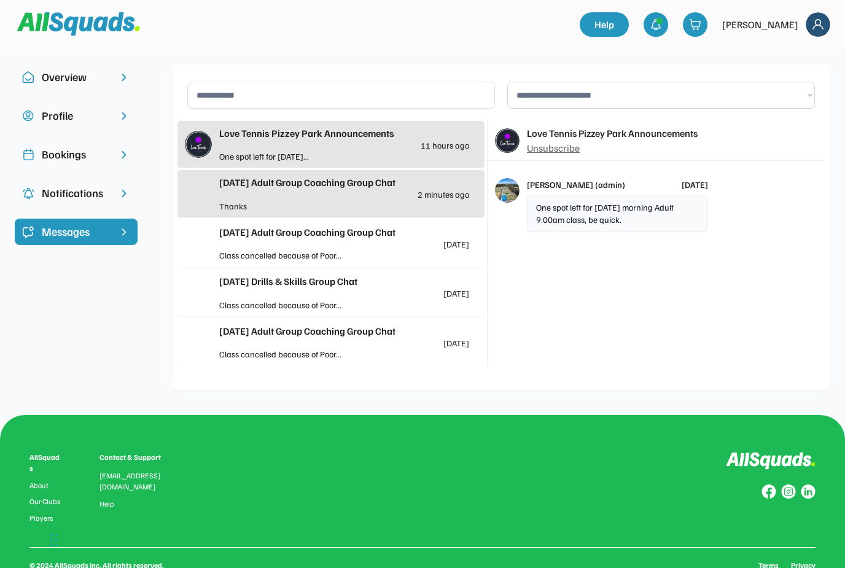
click at [471, 143] on div "Love Tennis Pizzey Park Announcements 11 hours ago One spot left for Tuesday..." at bounding box center [331, 144] width 307 height 47
click at [77, 157] on div "Bookings" at bounding box center [76, 154] width 69 height 17
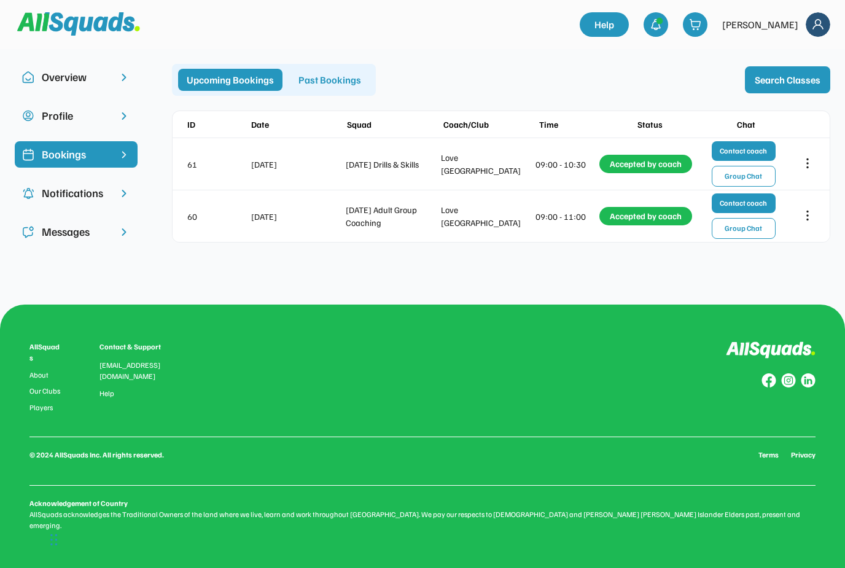
click at [44, 196] on div "Notifications" at bounding box center [76, 193] width 69 height 17
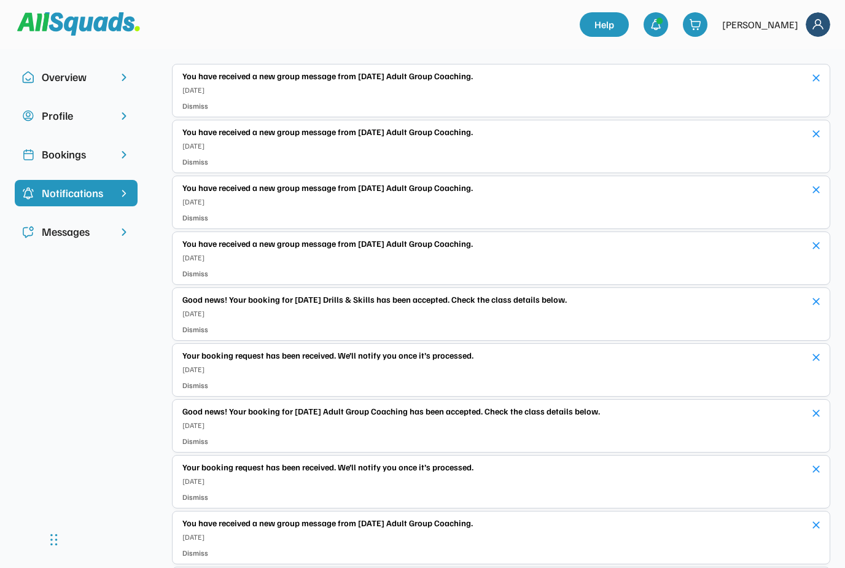
click at [442, 79] on div "You have received a new group message from Monday Adult Group Coaching." at bounding box center [492, 75] width 621 height 13
click at [403, 143] on div "Aug 31, 2025" at bounding box center [492, 146] width 621 height 11
click at [431, 194] on div "You have received a new group message from Monday Adult Group Coaching. Aug 31,…" at bounding box center [492, 194] width 621 height 26
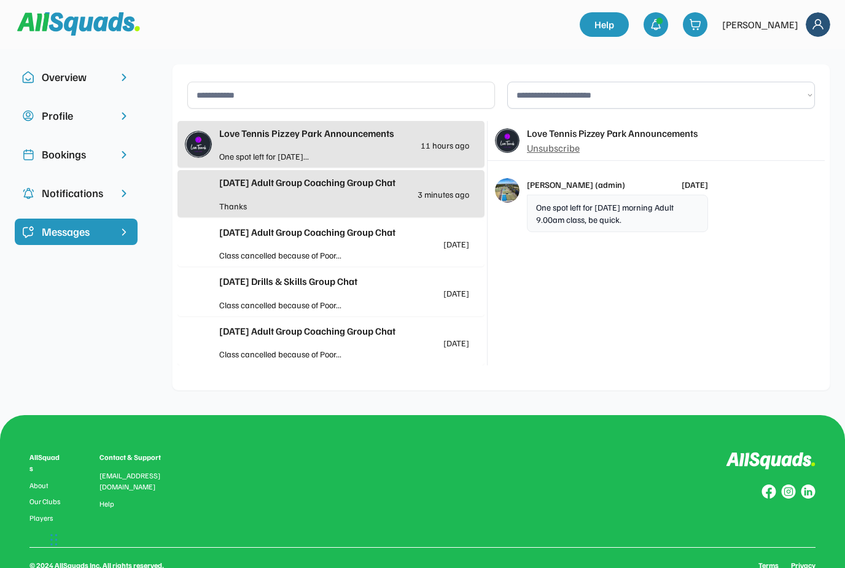
scroll to position [92, 0]
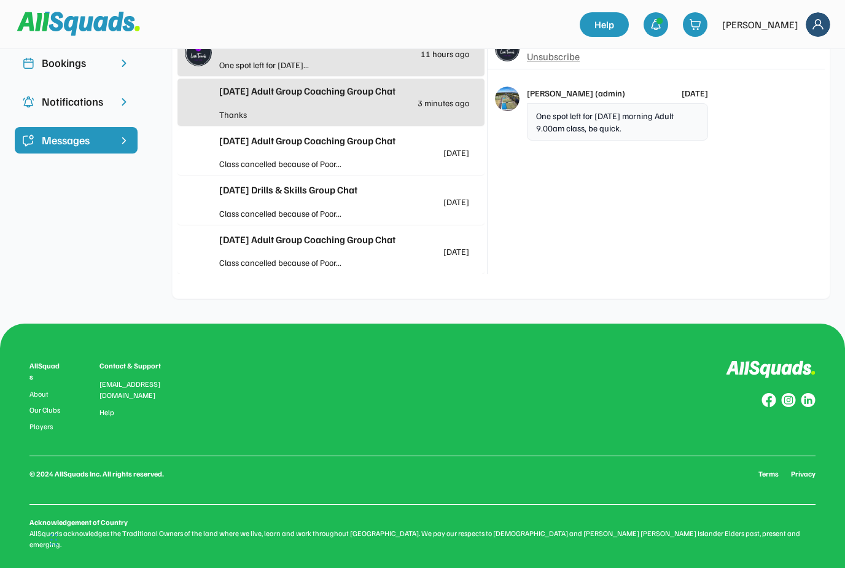
click at [383, 60] on div at bounding box center [407, 64] width 125 height 13
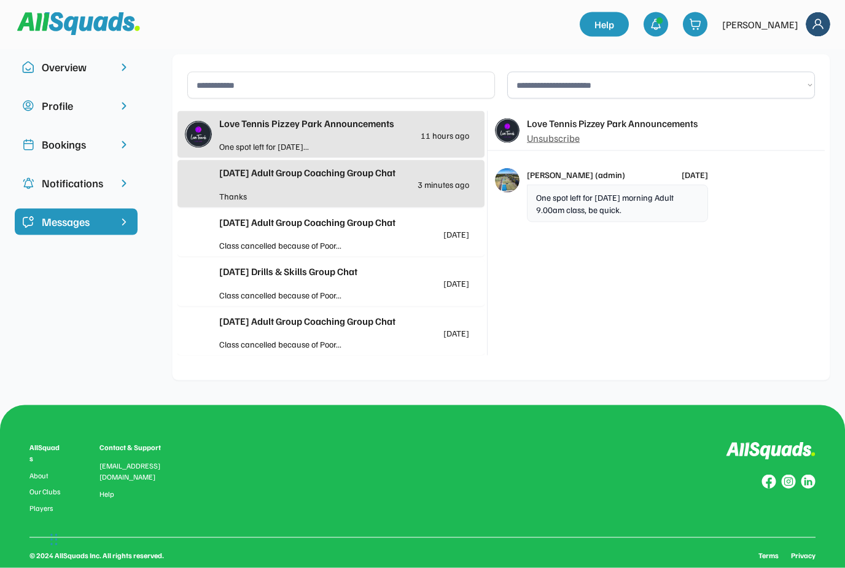
scroll to position [0, 0]
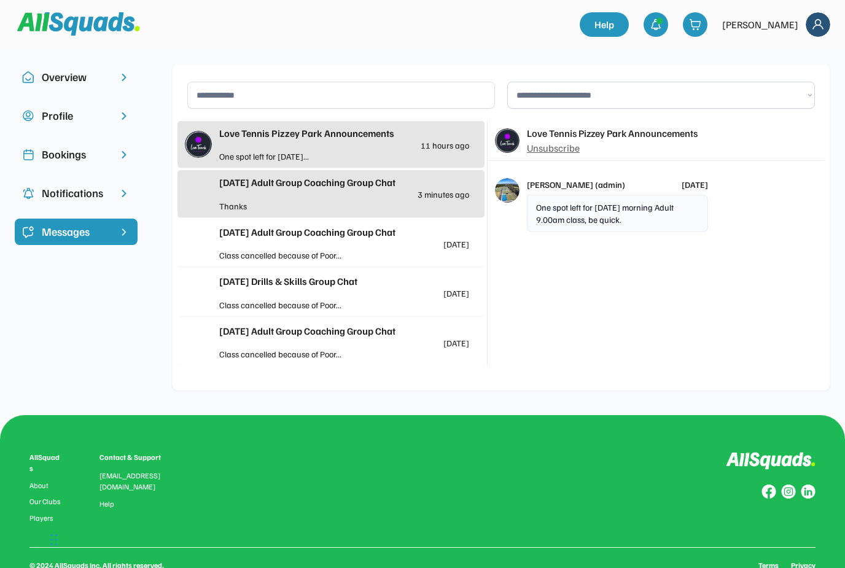
click at [568, 217] on div "One spot left for Tuesday morning Adult 9.00am class, be quick." at bounding box center [617, 213] width 181 height 37
click at [512, 198] on img at bounding box center [507, 190] width 25 height 25
click at [90, 74] on div "Overview" at bounding box center [76, 77] width 69 height 17
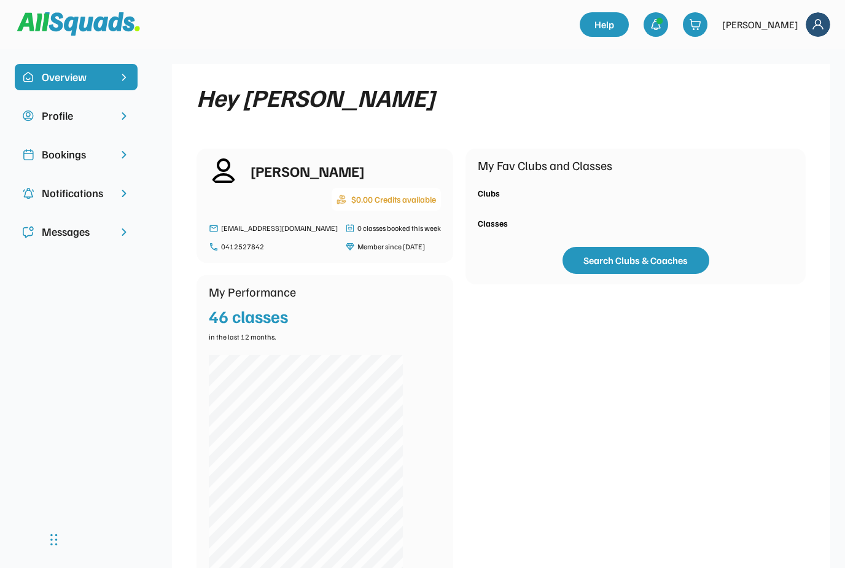
click at [66, 111] on div "Profile" at bounding box center [76, 116] width 69 height 17
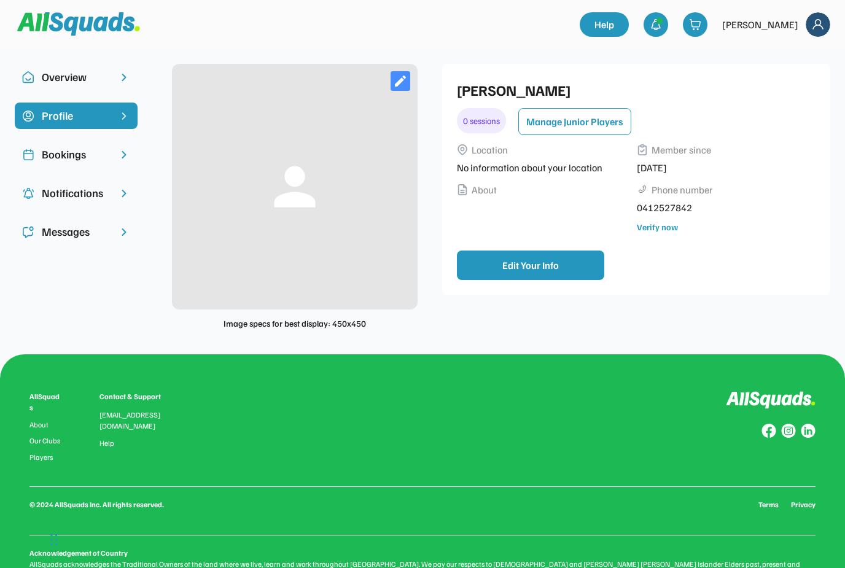
click at [71, 161] on div "Bookings" at bounding box center [76, 154] width 69 height 17
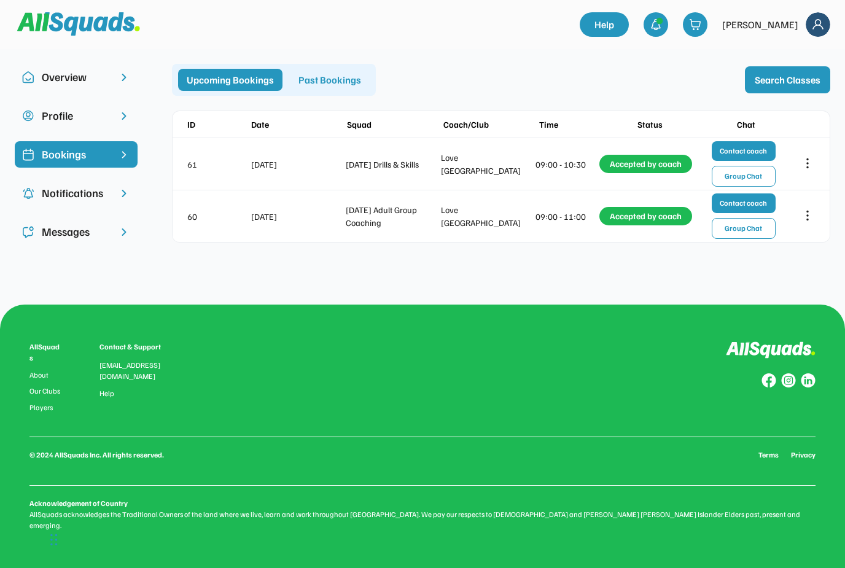
click at [66, 198] on div "Notifications" at bounding box center [76, 193] width 69 height 17
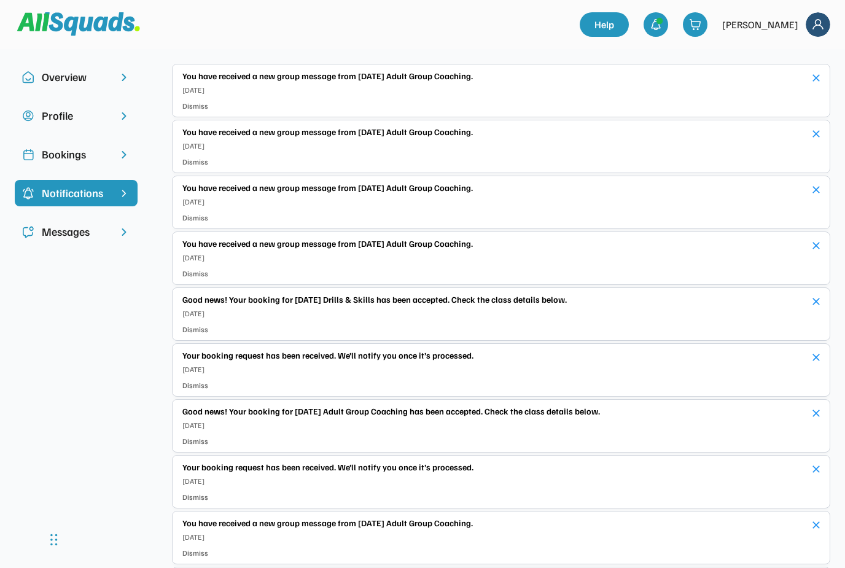
click at [74, 227] on div "Messages" at bounding box center [76, 232] width 69 height 17
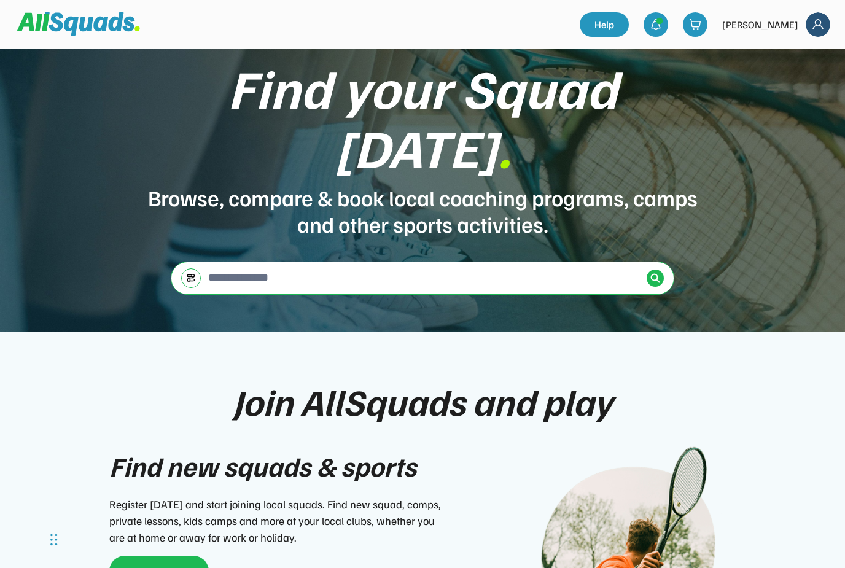
scroll to position [32, 0]
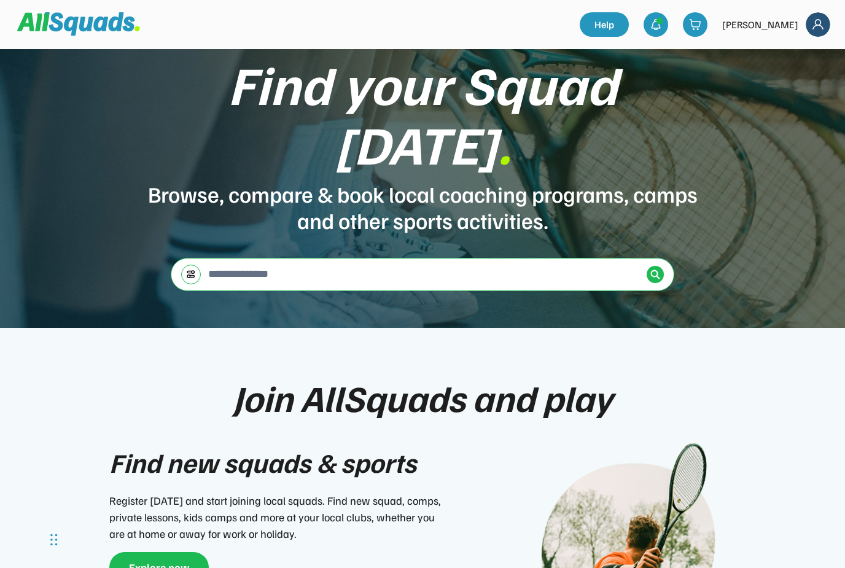
click at [202, 258] on div "To navigate the map with touch gestures double-tap and hold your finger on the …" at bounding box center [423, 274] width 504 height 33
click at [221, 262] on input "input" at bounding box center [424, 274] width 436 height 25
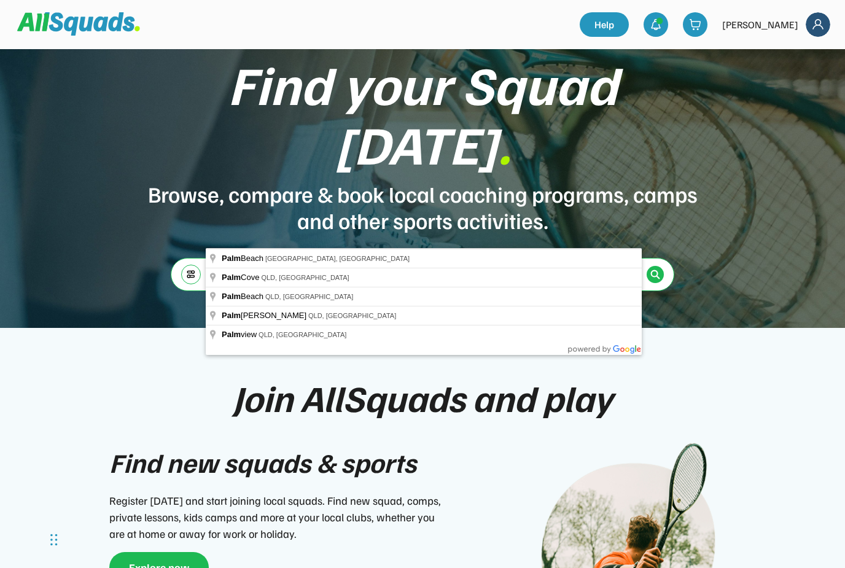
type input "**********"
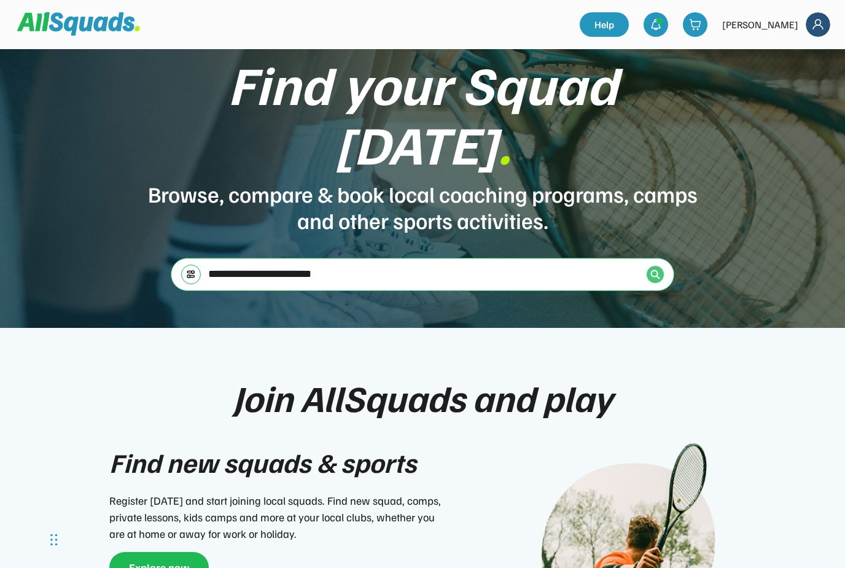
click at [660, 270] on img at bounding box center [656, 275] width 10 height 10
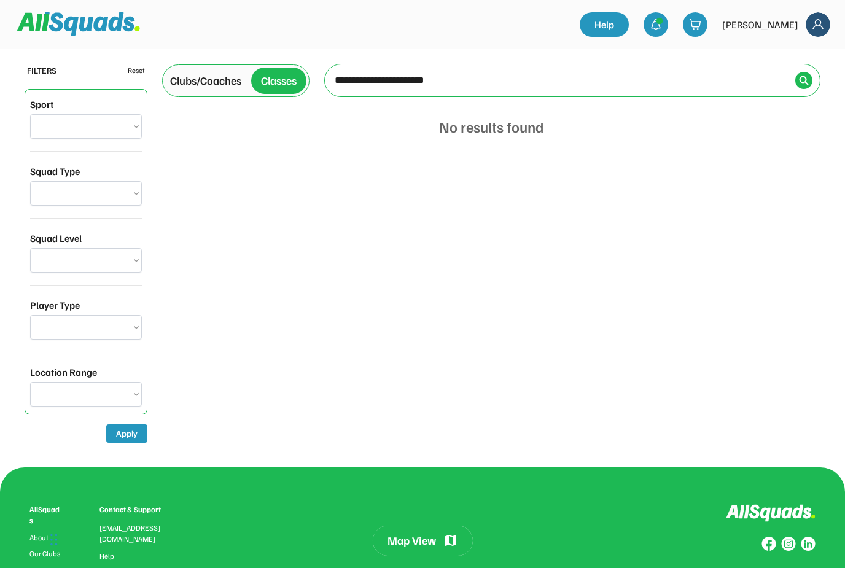
click at [203, 81] on div "Clubs/Coaches" at bounding box center [205, 81] width 71 height 17
click at [202, 84] on div "Clubs/Coaches" at bounding box center [210, 81] width 71 height 17
click at [382, 81] on input "input" at bounding box center [561, 80] width 458 height 25
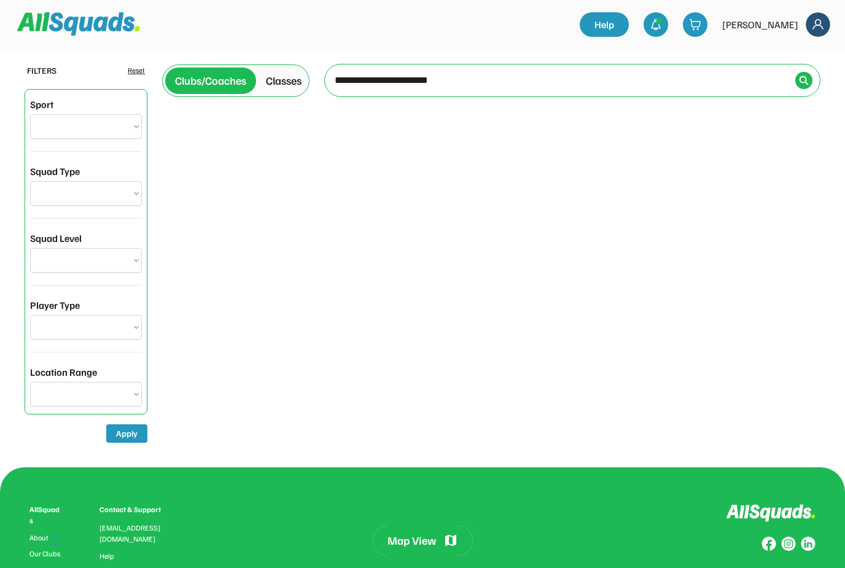
type input "**********"
click at [804, 99] on div "Clubs/Coaches Classes To navigate the map with touch gestures double-tap and ho…" at bounding box center [491, 80] width 659 height 43
click at [812, 76] on div at bounding box center [804, 80] width 17 height 17
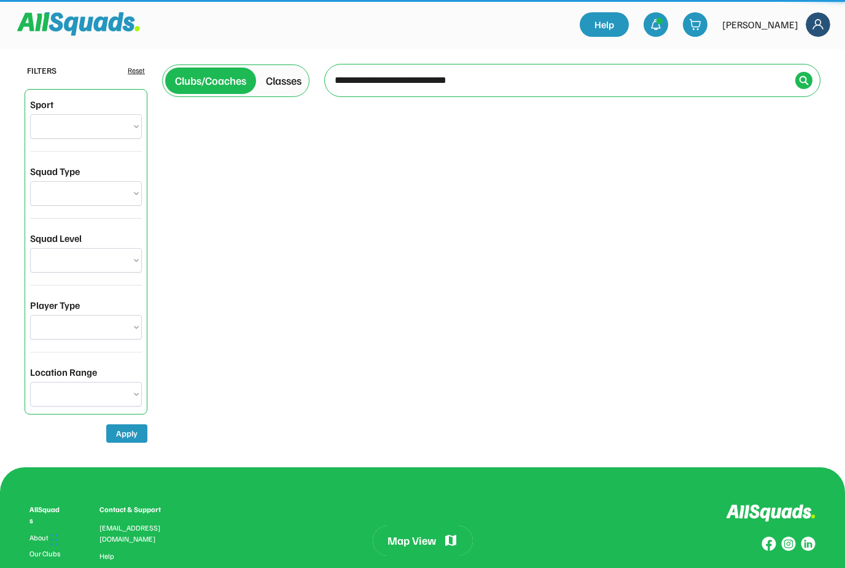
click at [809, 71] on div "To navigate the map with touch gestures double-tap and hold your finger on the …" at bounding box center [572, 80] width 496 height 33
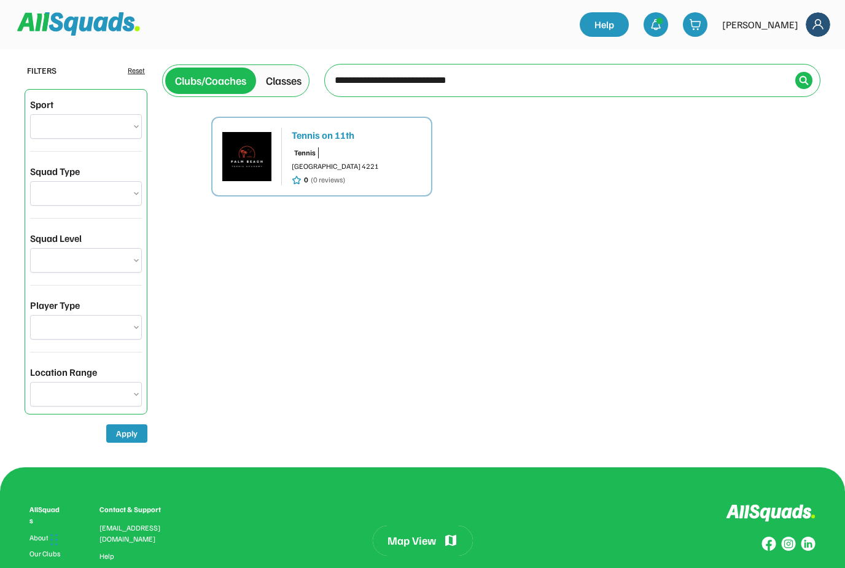
click at [242, 152] on img at bounding box center [246, 156] width 49 height 49
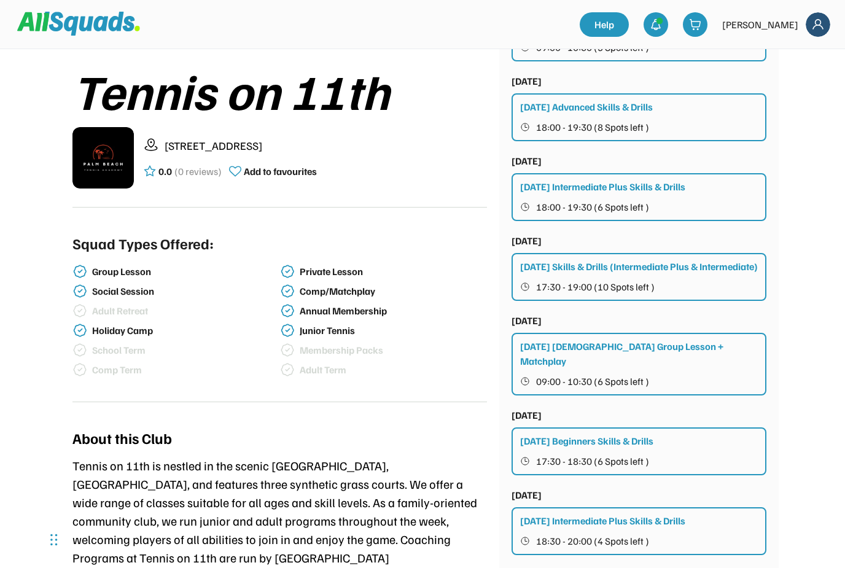
scroll to position [228, 0]
click at [633, 123] on span "18:00 - 19:30 (8 Spots left )" at bounding box center [592, 128] width 113 height 10
click at [647, 120] on button "18:00 - 19:30 (8 Spots left )" at bounding box center [639, 128] width 239 height 16
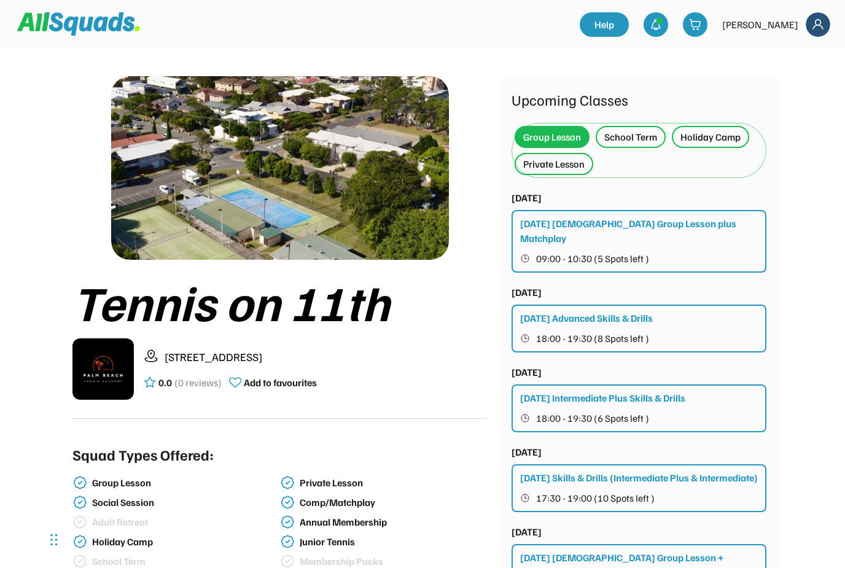
scroll to position [16, 0]
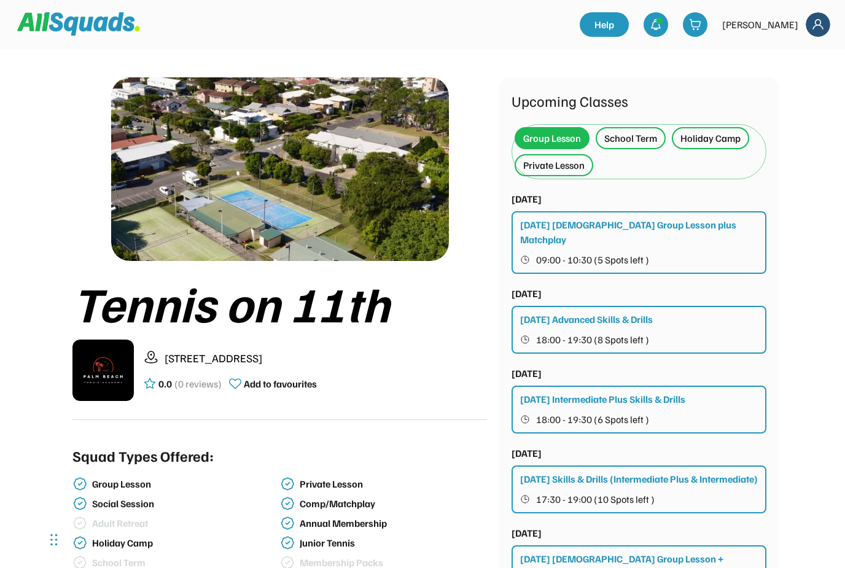
click at [560, 139] on div "Group Lesson" at bounding box center [553, 138] width 58 height 15
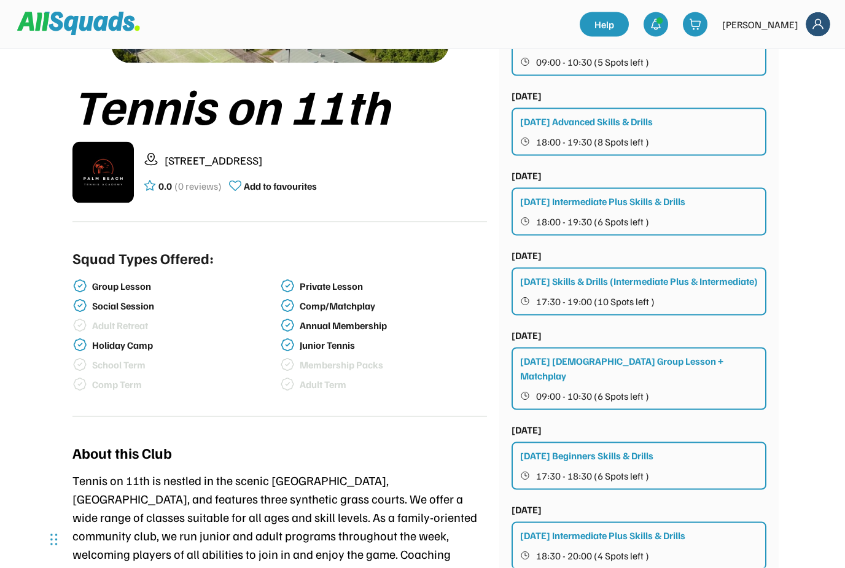
scroll to position [220, 0]
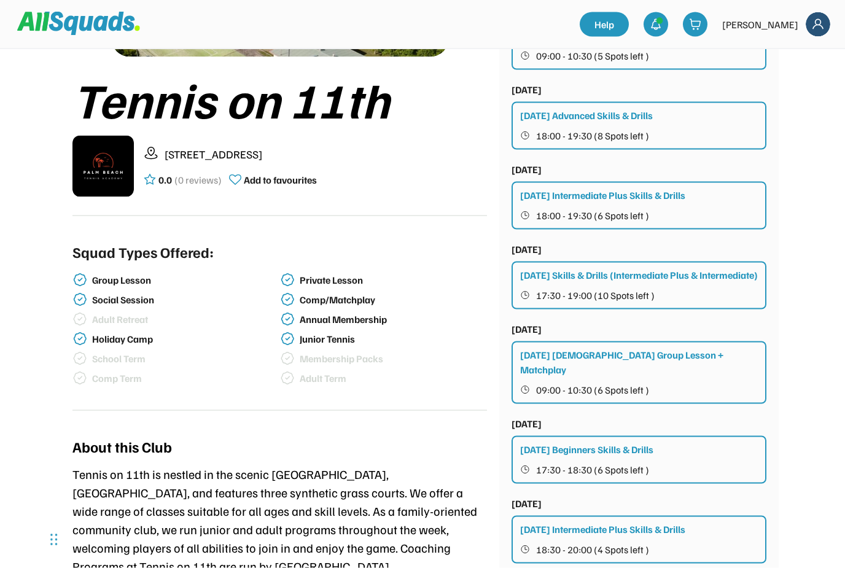
click at [108, 285] on div "Group Lesson" at bounding box center [185, 281] width 186 height 12
click at [98, 275] on div "Group Lesson" at bounding box center [185, 281] width 186 height 12
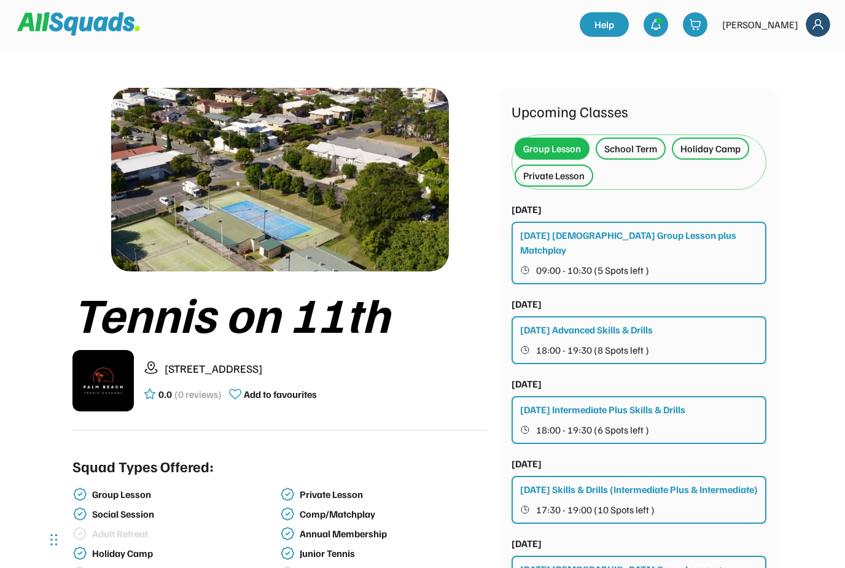
scroll to position [0, 0]
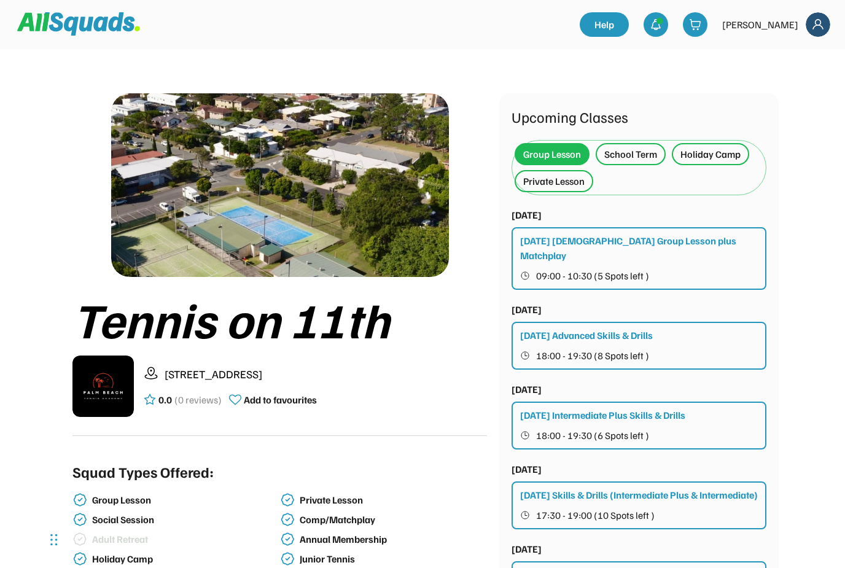
click at [624, 251] on div "Monday Ladies Group Lesson plus Matchplay 09:00 - 10:30 (5 Spots left )" at bounding box center [639, 258] width 255 height 63
click at [644, 249] on div "Monday Ladies Group Lesson plus Matchplay 09:00 - 10:30 (5 Spots left )" at bounding box center [639, 258] width 255 height 63
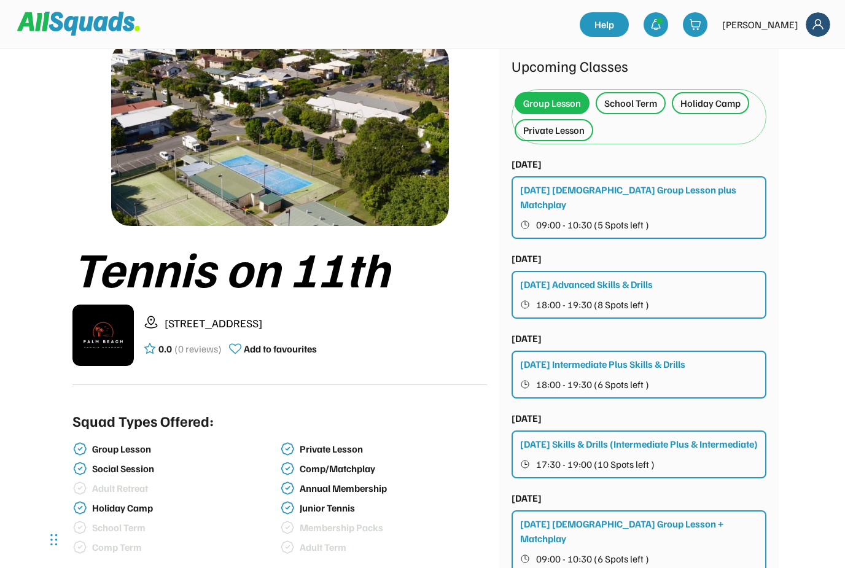
scroll to position [50, 0]
click at [662, 272] on div "Monday Advanced Skills & Drills 18:00 - 19:30 (8 Spots left )" at bounding box center [639, 296] width 255 height 48
